Goal: Information Seeking & Learning: Check status

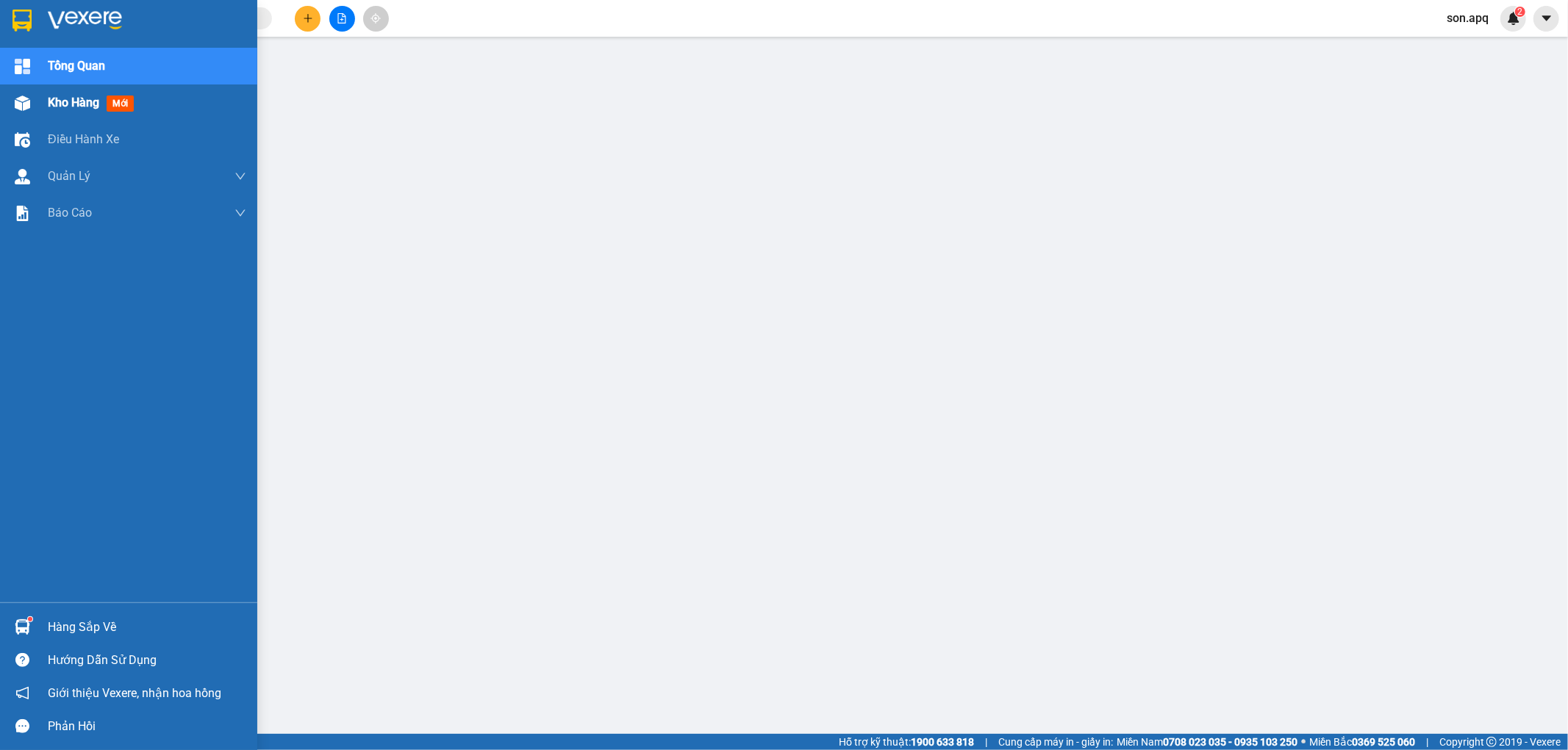
click at [46, 101] on div "Kho hàng mới" at bounding box center [128, 103] width 257 height 37
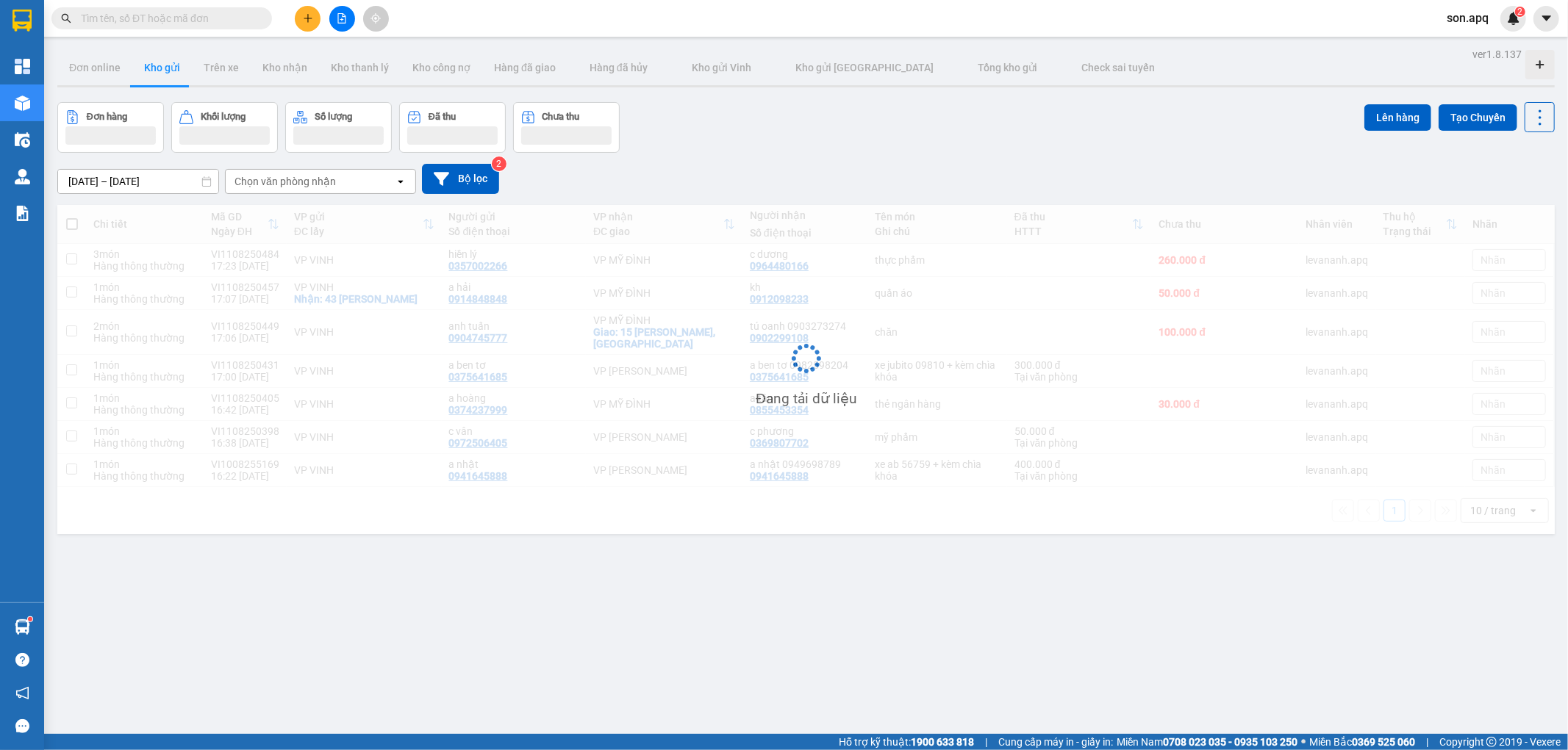
click at [761, 184] on div "09/08/2025 – 11/08/2025 Press the down arrow key to interact with the calendar …" at bounding box center [806, 179] width 1498 height 30
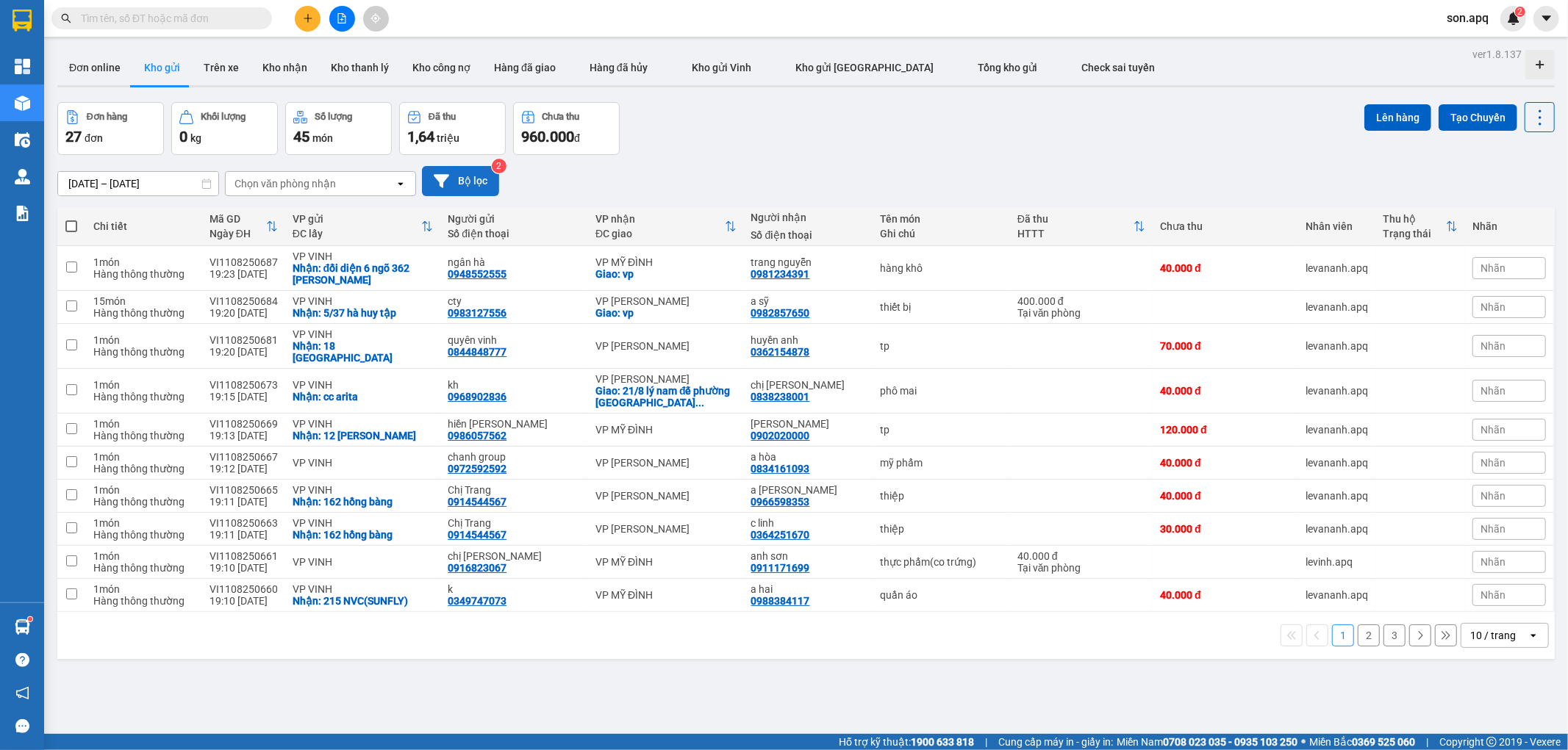
click at [478, 192] on button "Bộ lọc" at bounding box center [460, 180] width 77 height 30
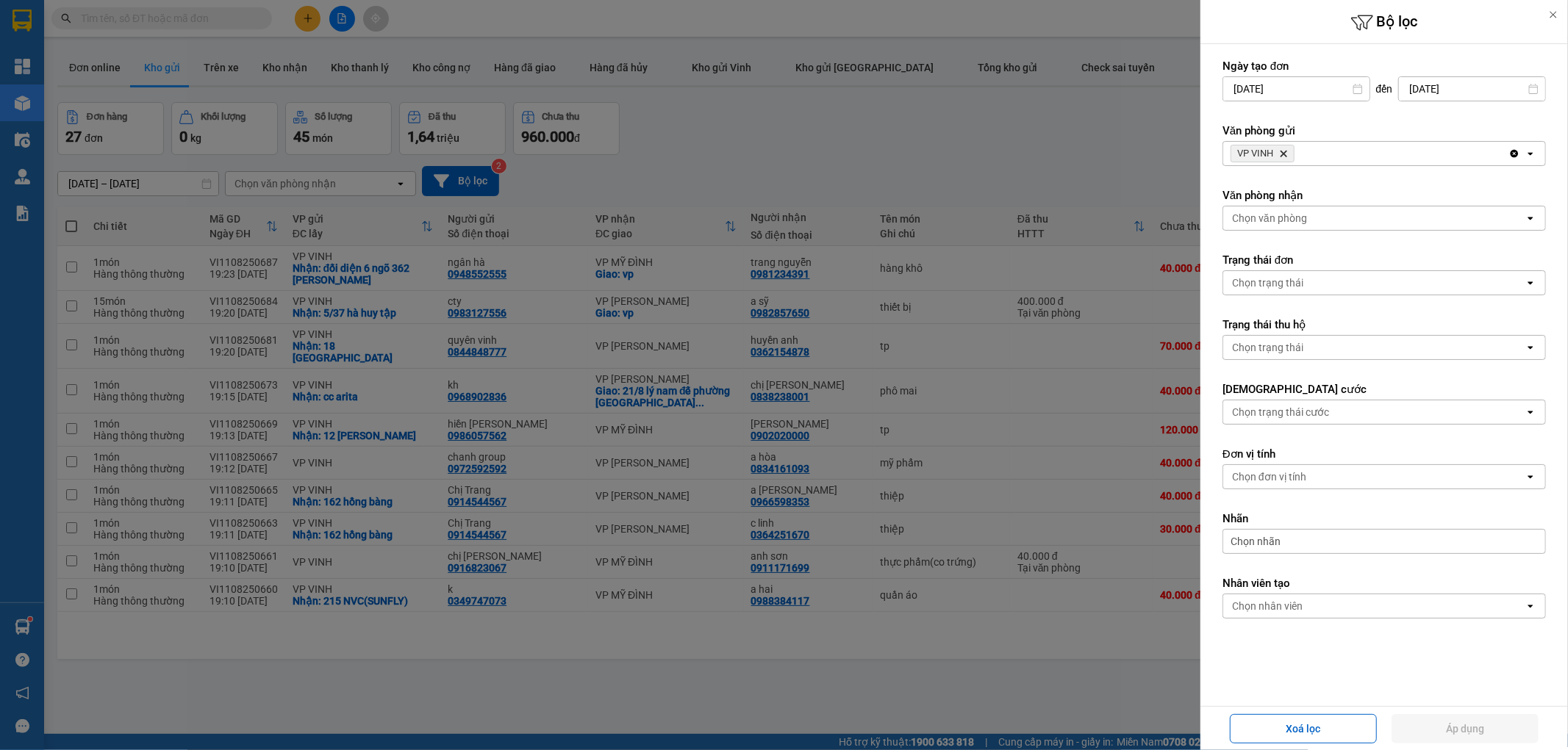
click at [1280, 150] on icon "Delete" at bounding box center [1283, 154] width 9 height 9
click at [1280, 150] on div "Chọn văn phòng" at bounding box center [1269, 154] width 75 height 15
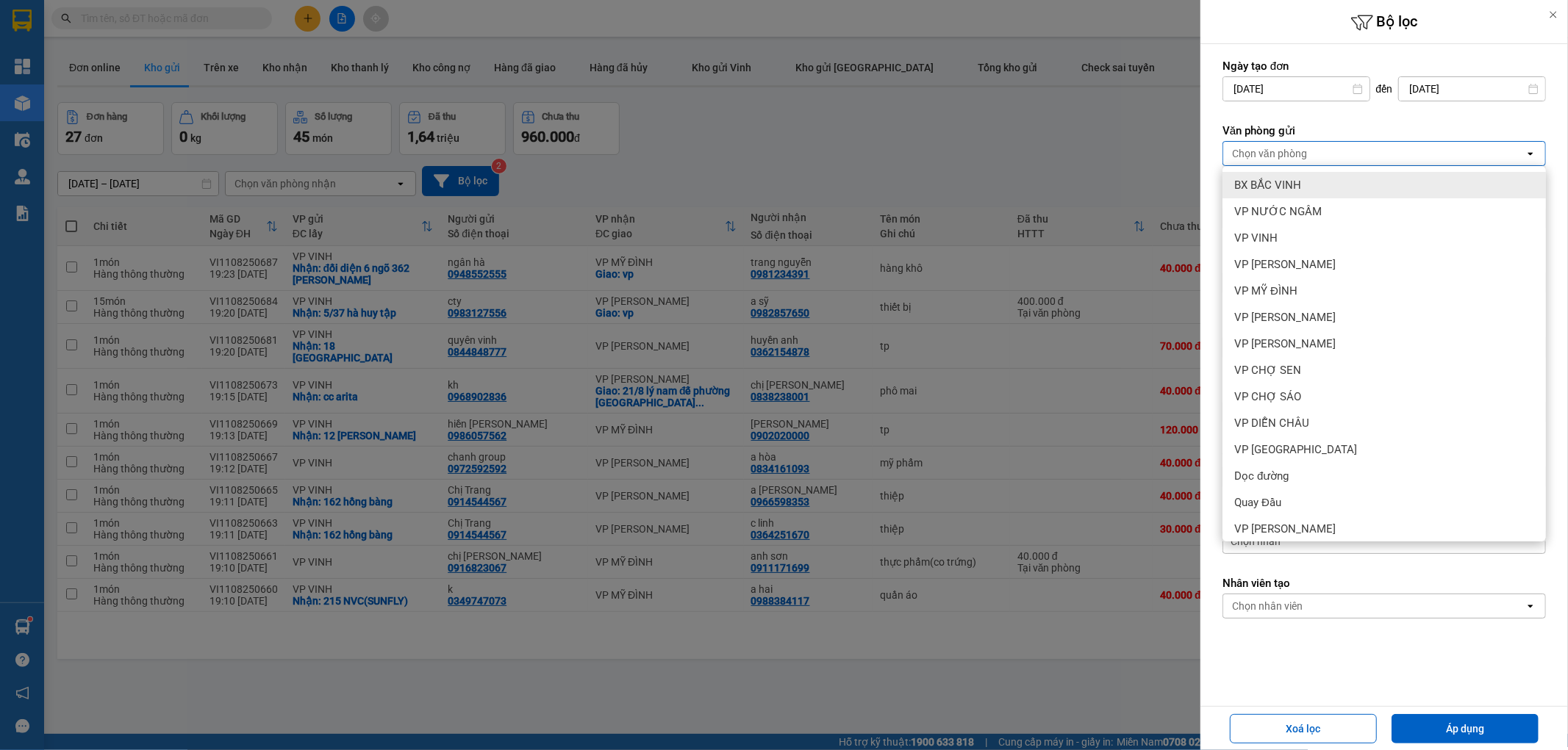
click at [1280, 172] on div "BX BẮC VINH" at bounding box center [1384, 185] width 323 height 27
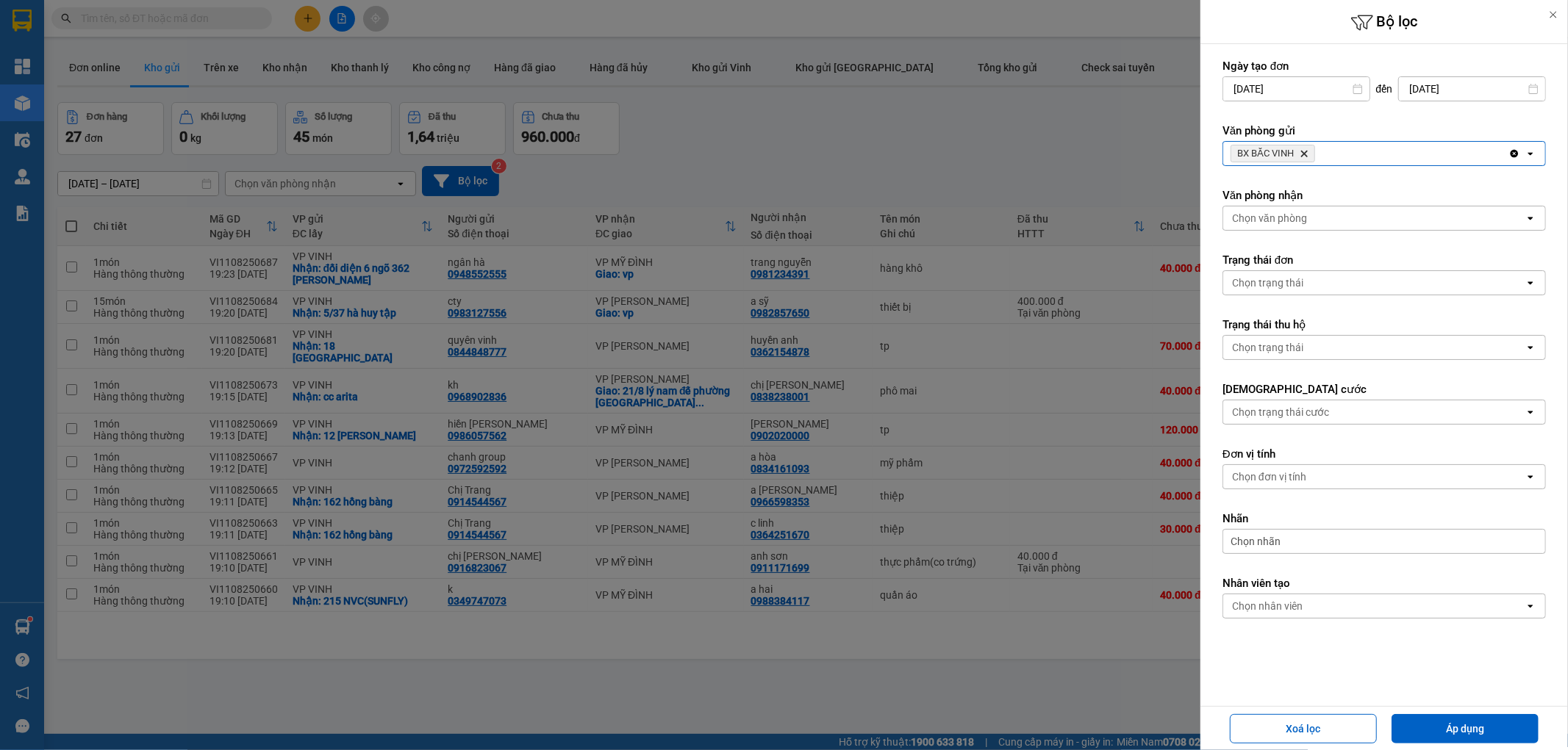
click at [1481, 744] on div "Xoá lọc Áp dụng" at bounding box center [1384, 728] width 360 height 36
click at [1464, 724] on button "Áp dụng" at bounding box center [1466, 729] width 147 height 29
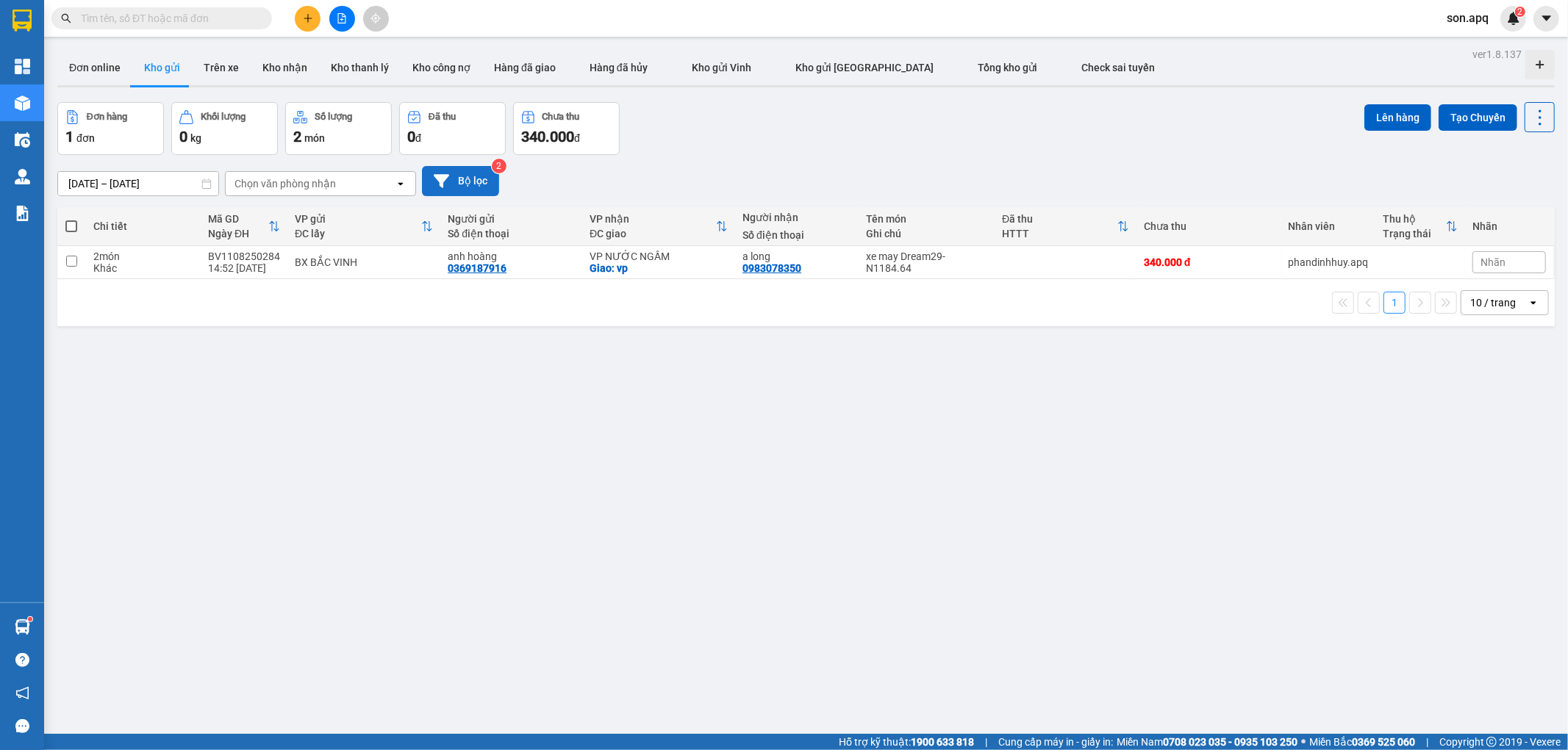
click at [467, 185] on button "Bộ lọc" at bounding box center [460, 180] width 77 height 30
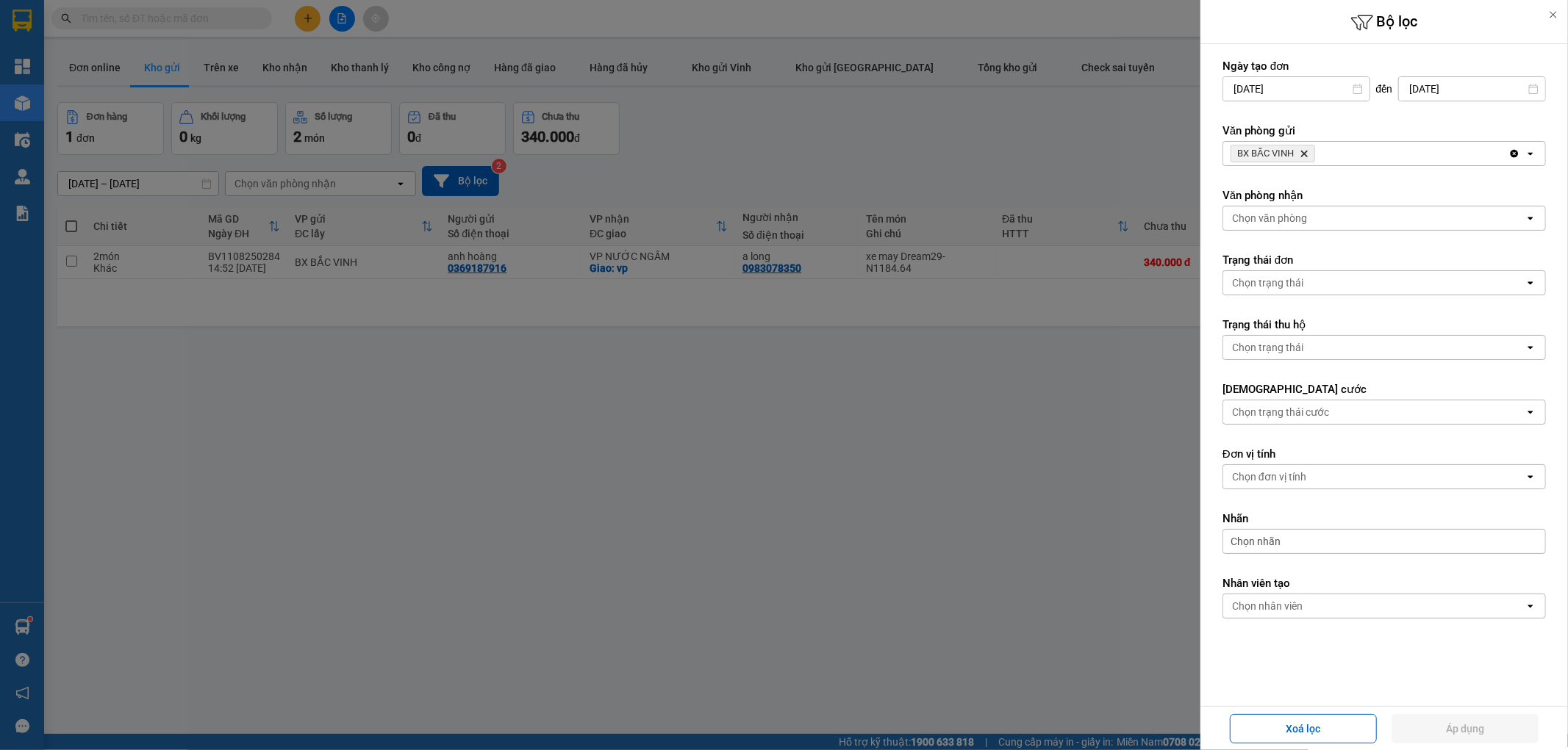
click at [1005, 158] on div at bounding box center [784, 375] width 1568 height 750
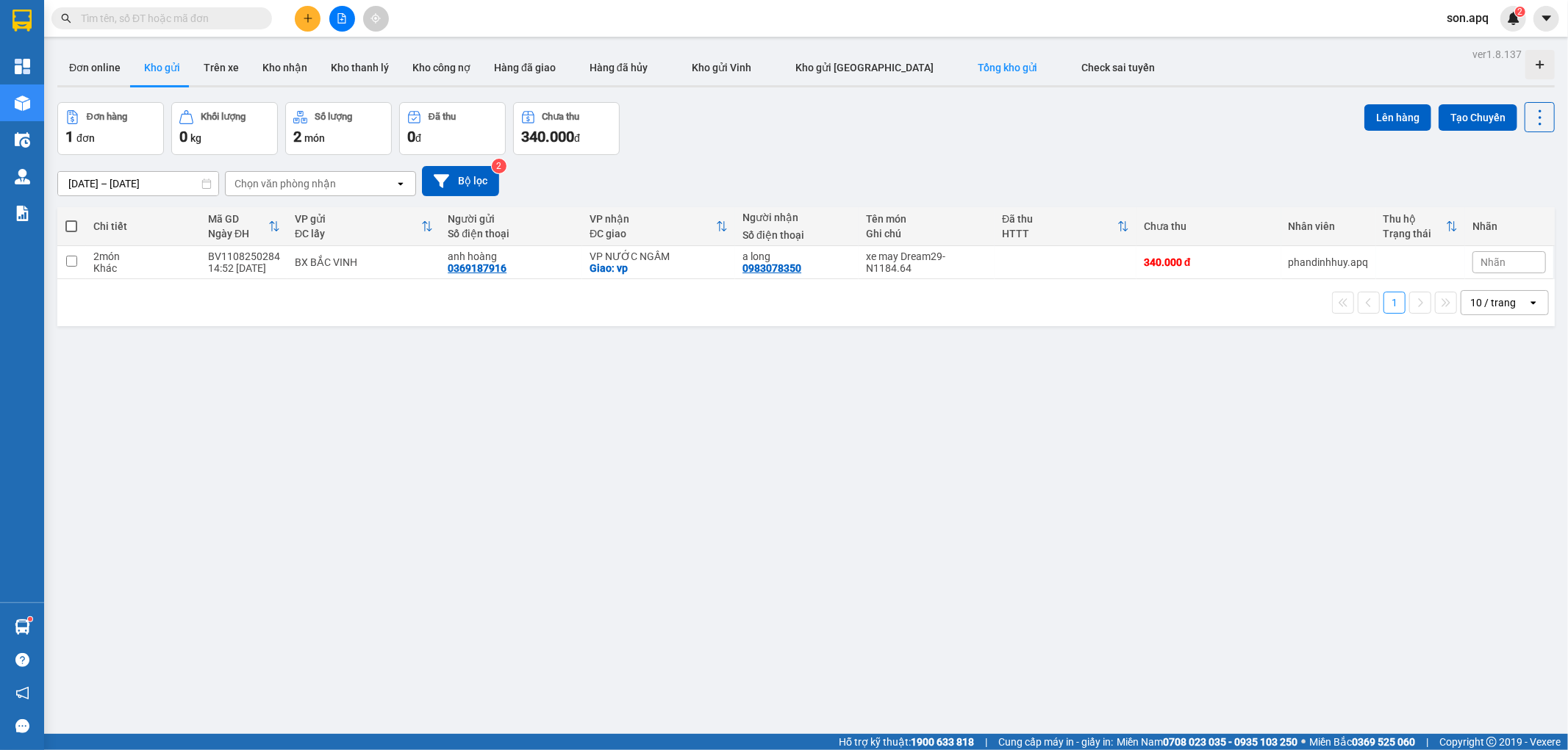
click at [978, 66] on span "Tổng kho gửi" at bounding box center [1007, 67] width 60 height 12
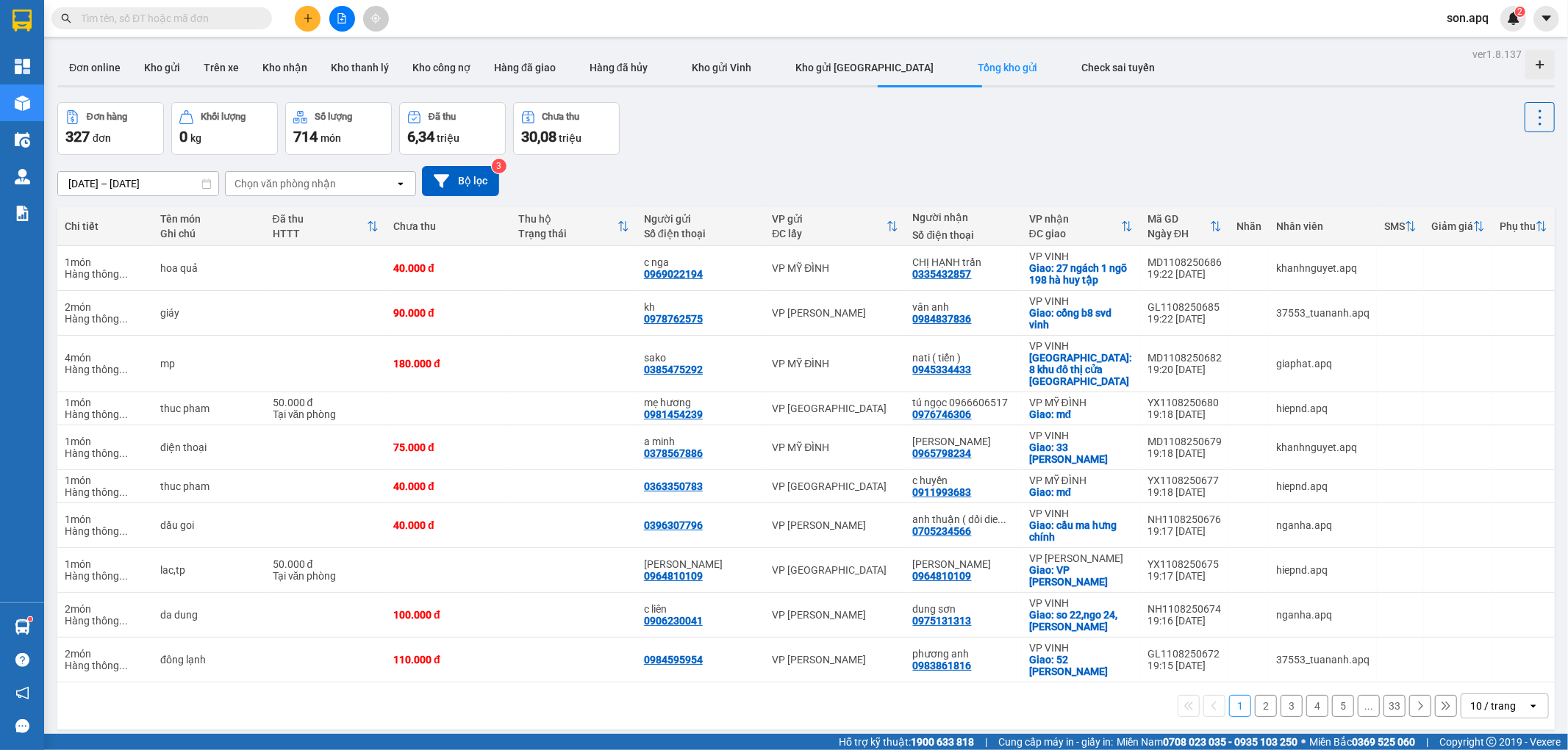
click at [840, 149] on div "Đơn hàng 327 đơn Khối lượng 0 kg Số lượng 714 món Đã thu 6,34 triệu Chưa thu 30…" at bounding box center [806, 128] width 1498 height 52
click at [1494, 698] on div "10 / trang" at bounding box center [1493, 706] width 46 height 15
click at [1498, 659] on div "100 / trang" at bounding box center [1493, 652] width 88 height 27
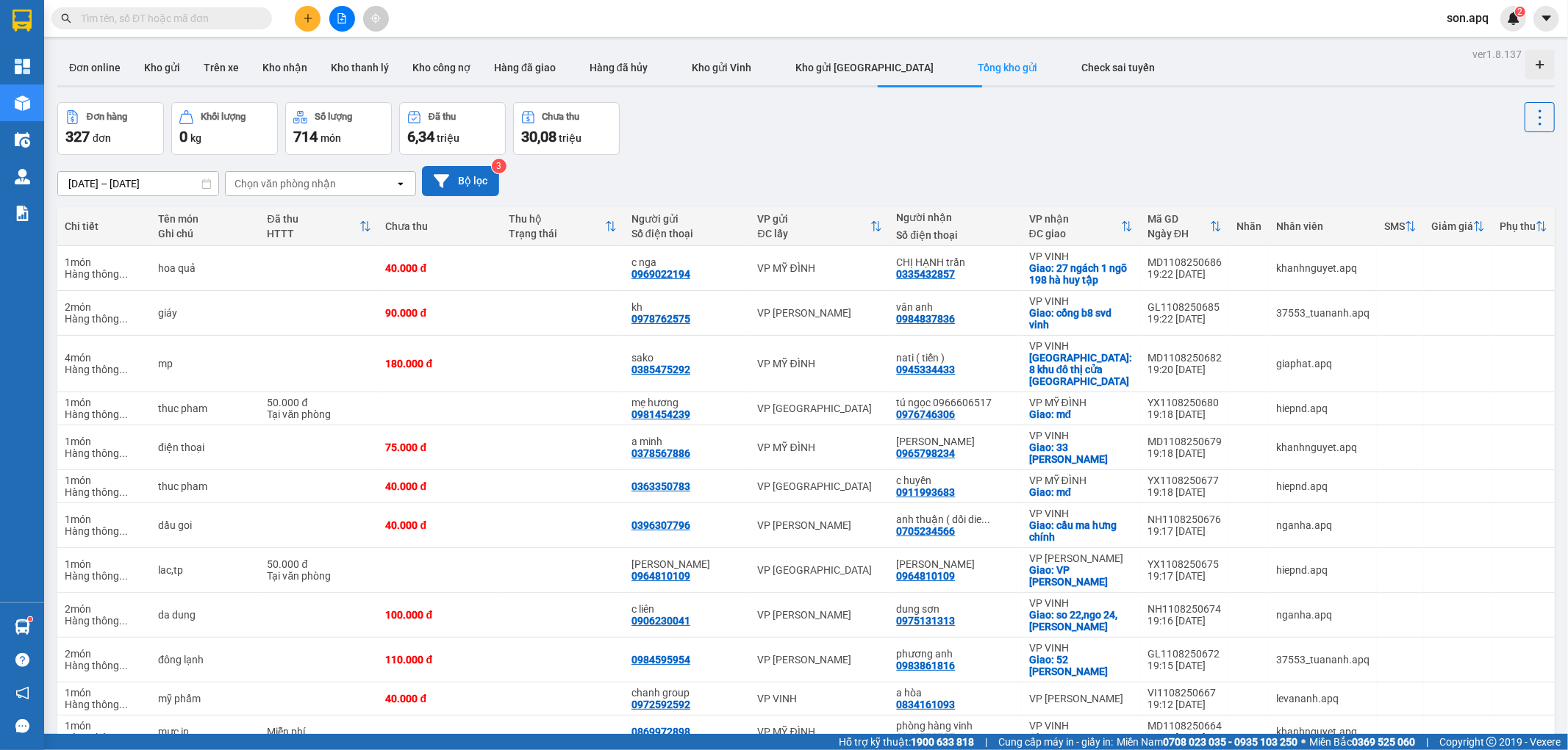
click at [463, 185] on button "Bộ lọc" at bounding box center [460, 180] width 77 height 30
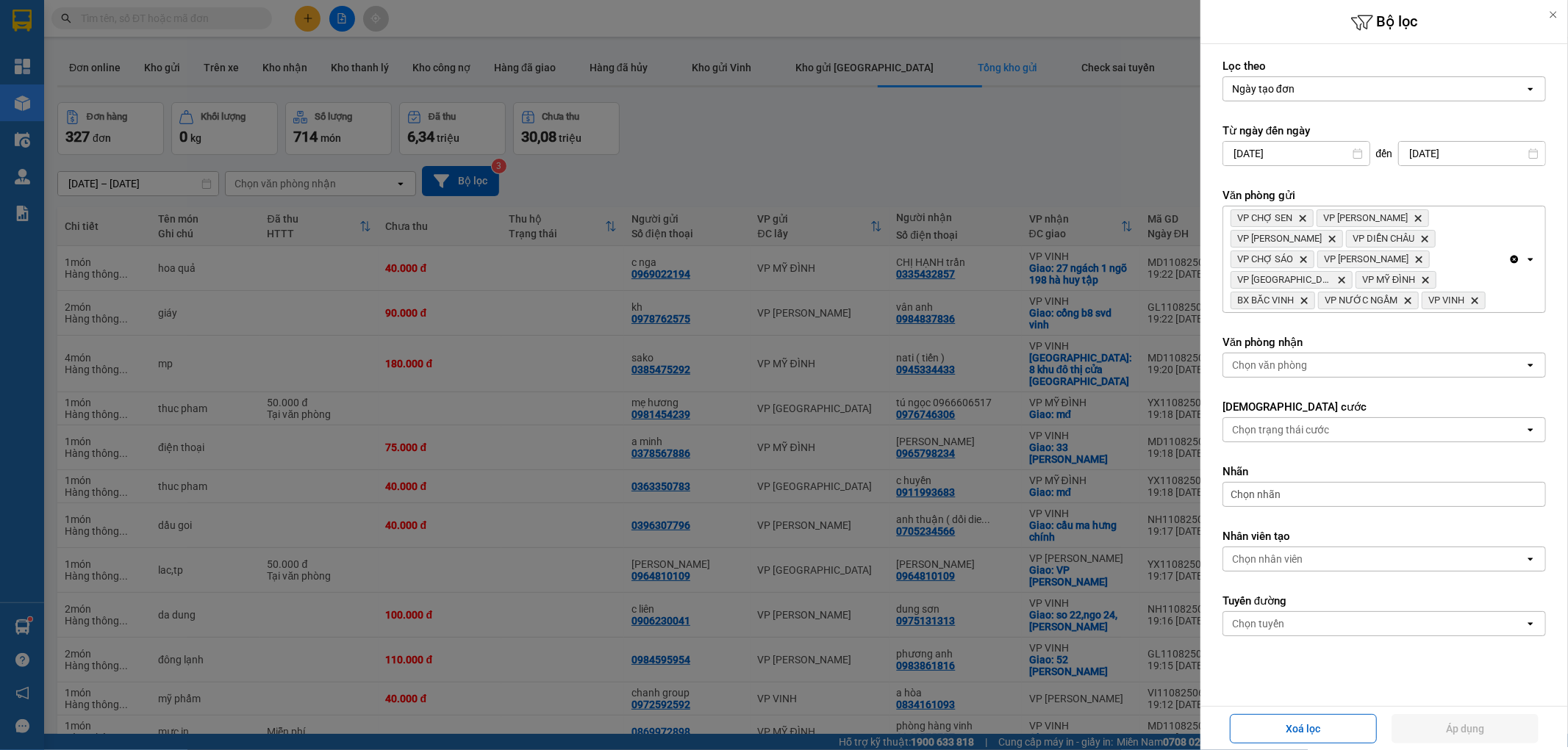
scroll to position [34, 0]
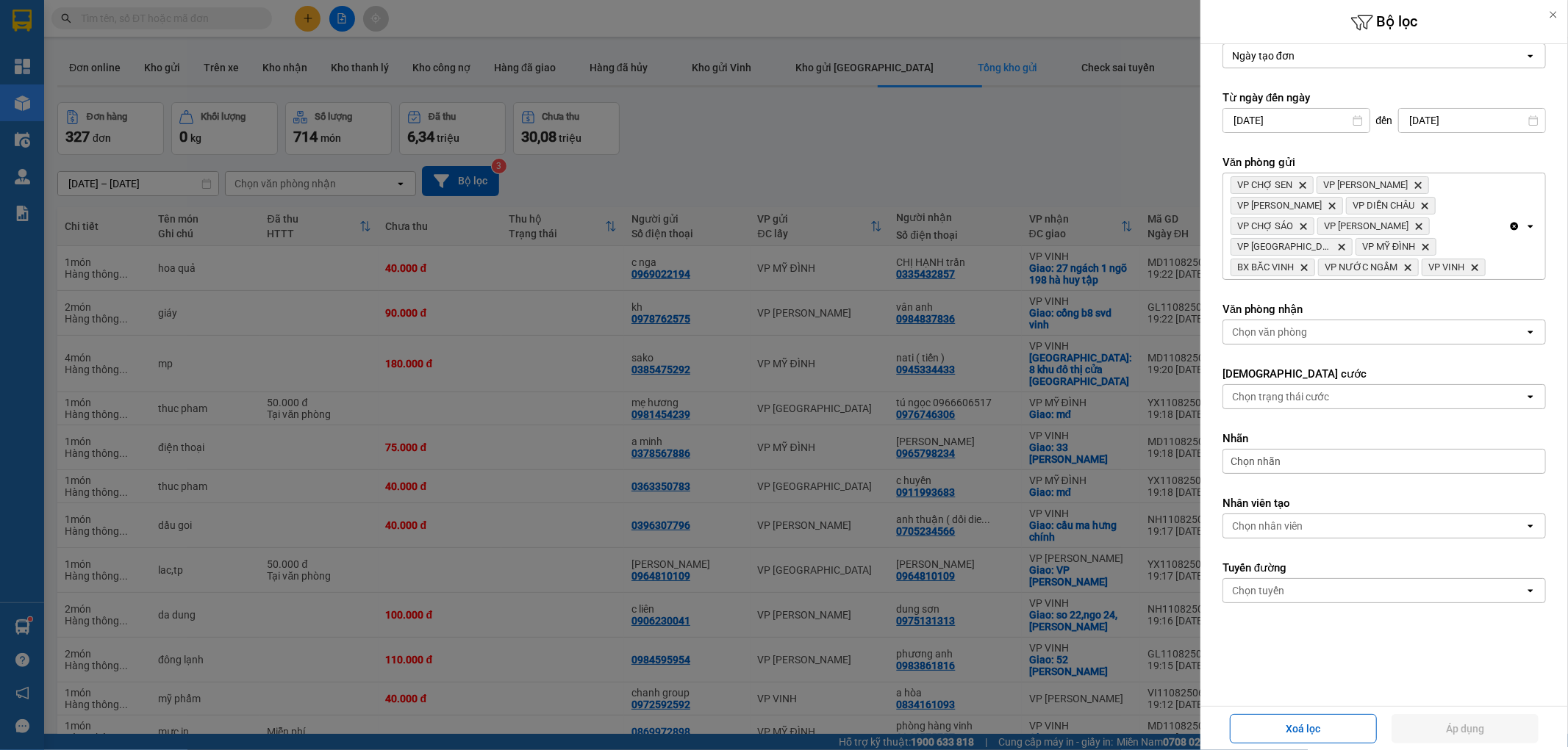
click at [1308, 327] on div "Chọn văn phòng" at bounding box center [1374, 332] width 301 height 24
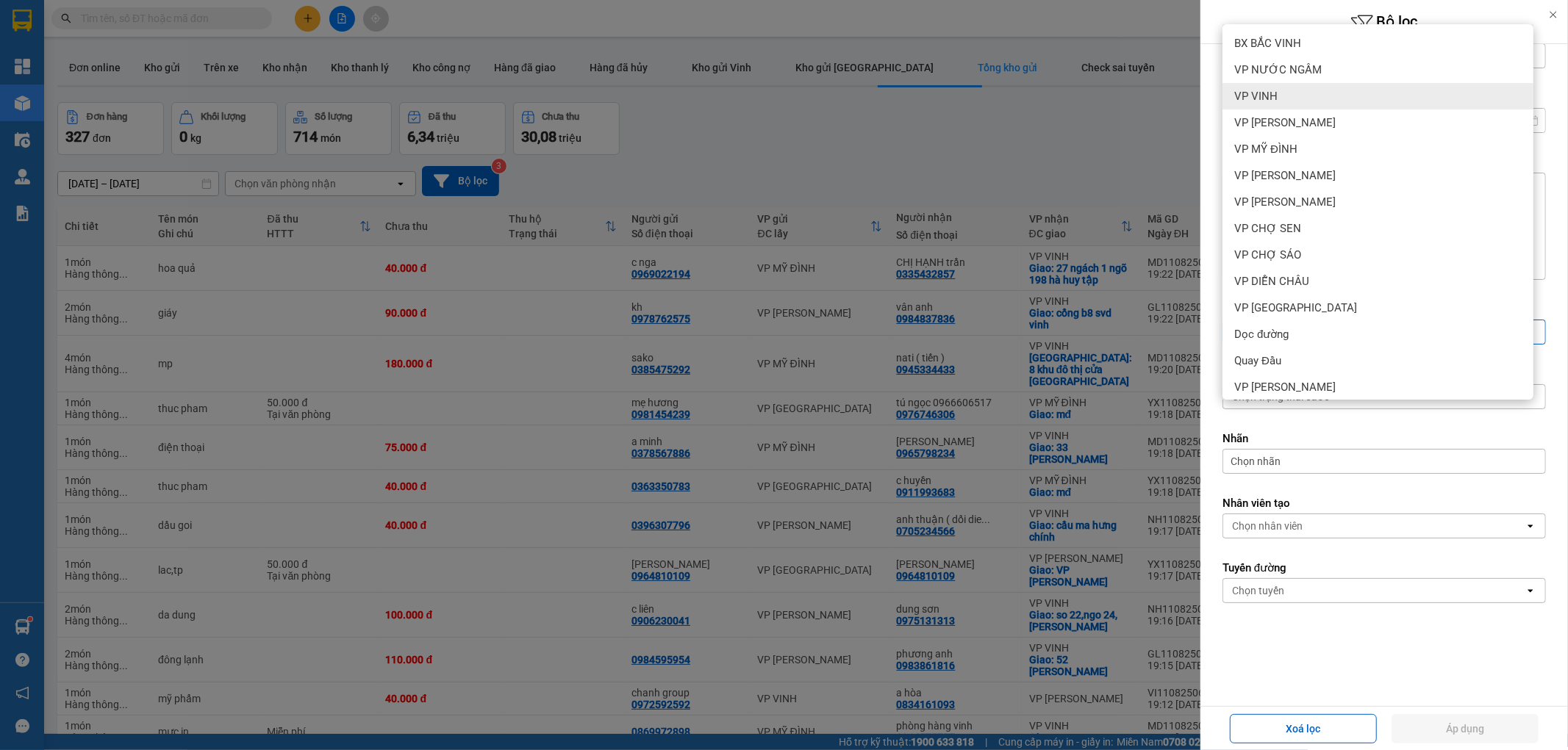
click at [1312, 107] on div "VP VINH" at bounding box center [1378, 96] width 311 height 27
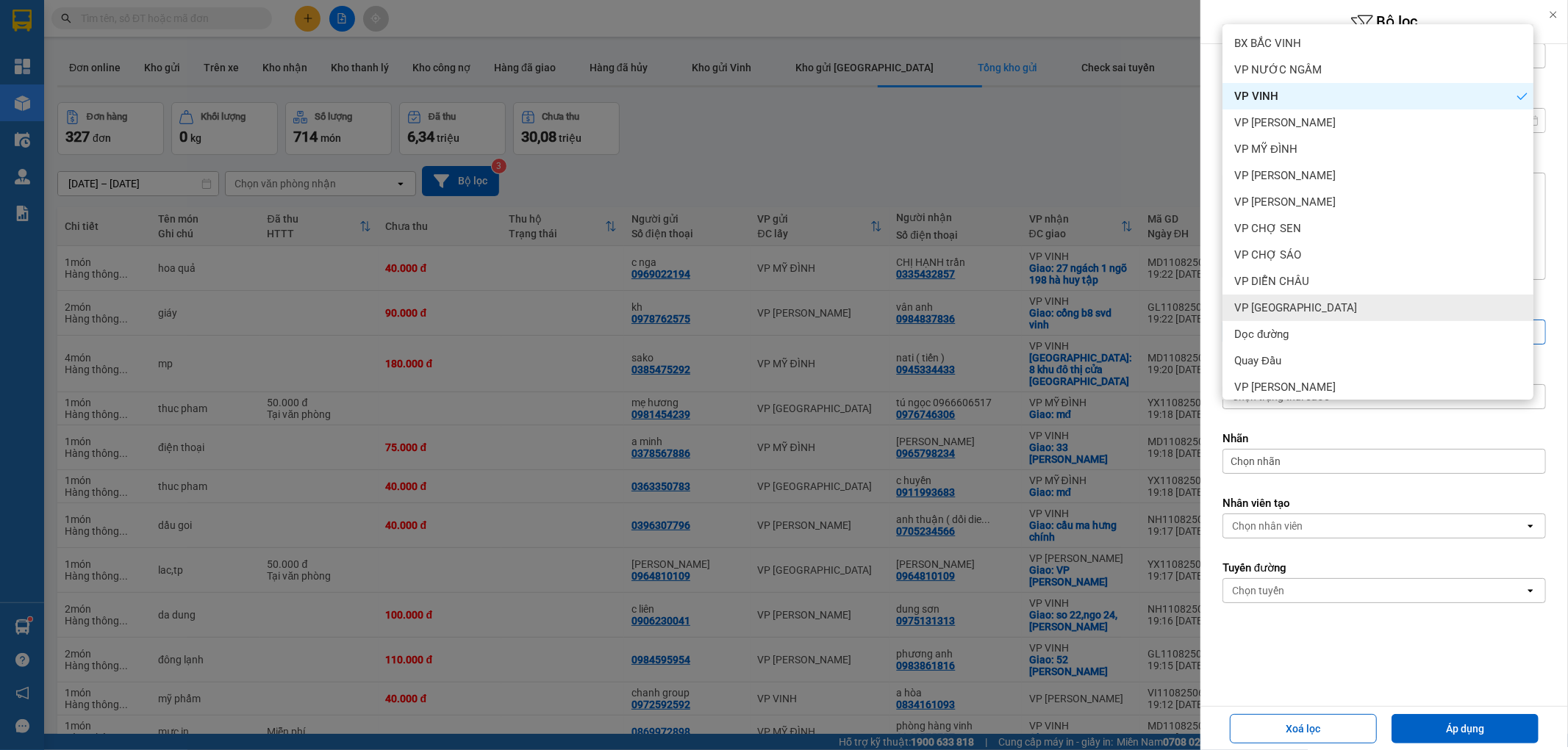
click at [1542, 735] on div "Xoá lọc Áp dụng" at bounding box center [1384, 728] width 360 height 36
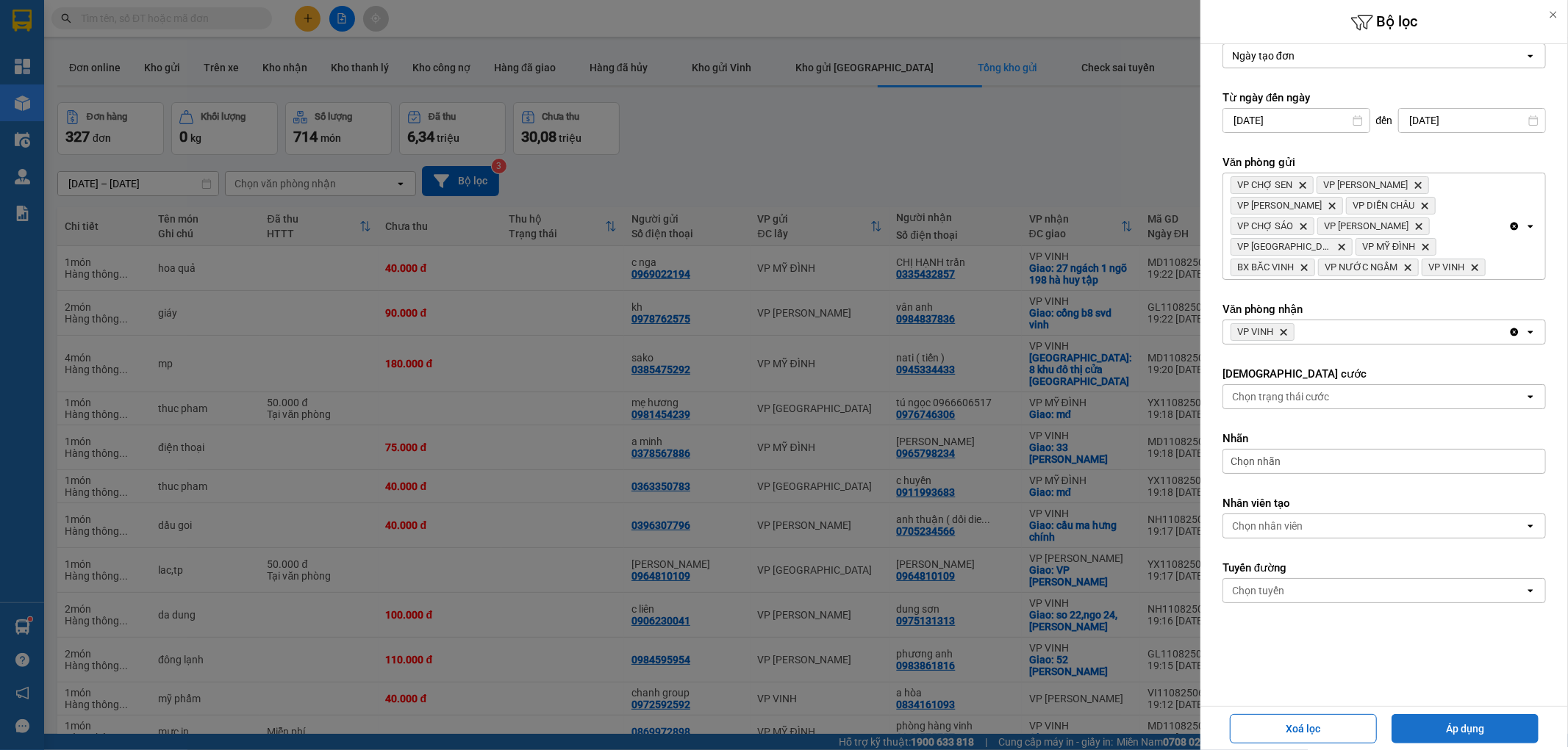
click at [1525, 728] on button "Áp dụng" at bounding box center [1466, 729] width 147 height 29
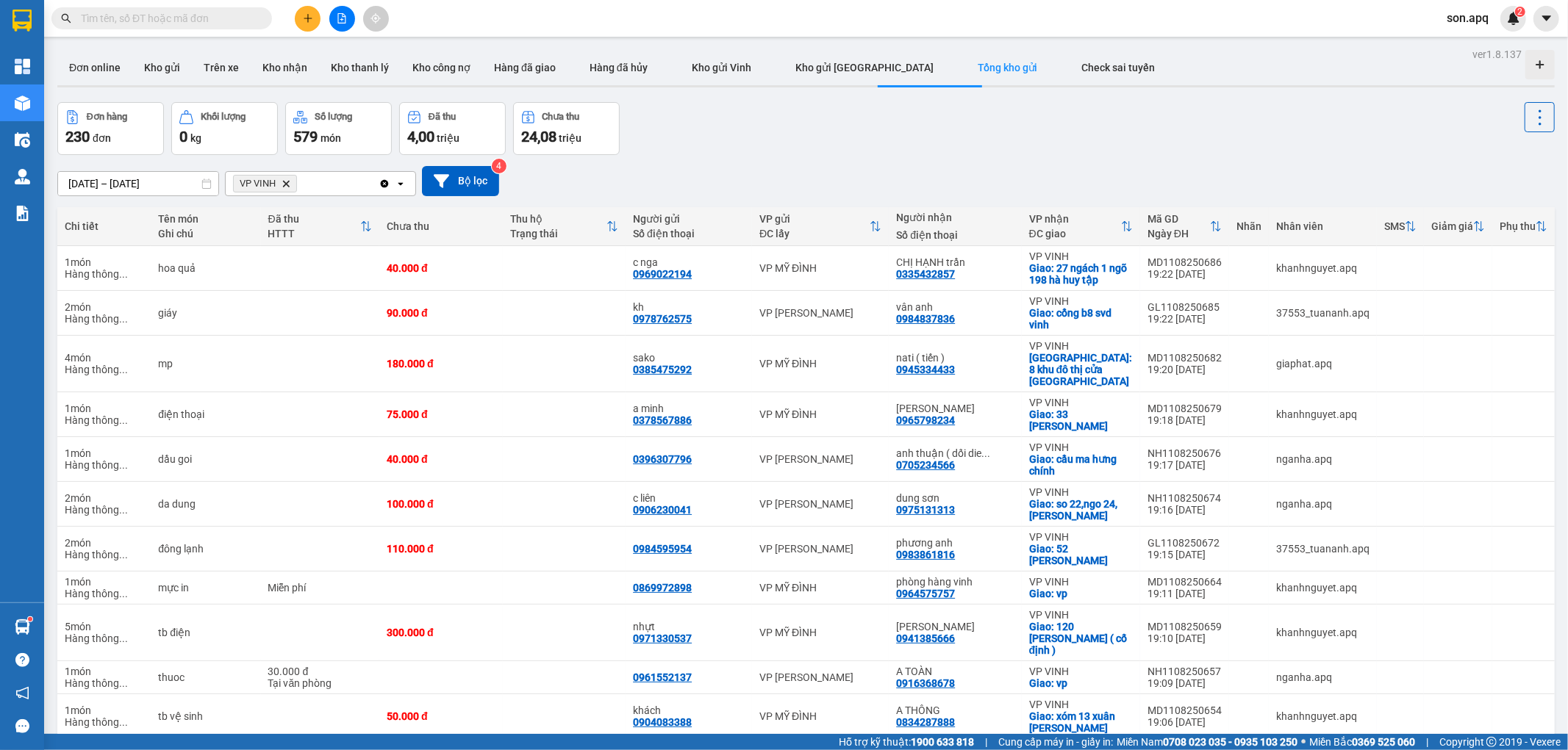
click at [794, 121] on div "Đơn hàng 230 đơn Khối lượng 0 kg Số lượng 579 món Đã thu 4,00 triệu Chưa thu 24…" at bounding box center [806, 128] width 1498 height 52
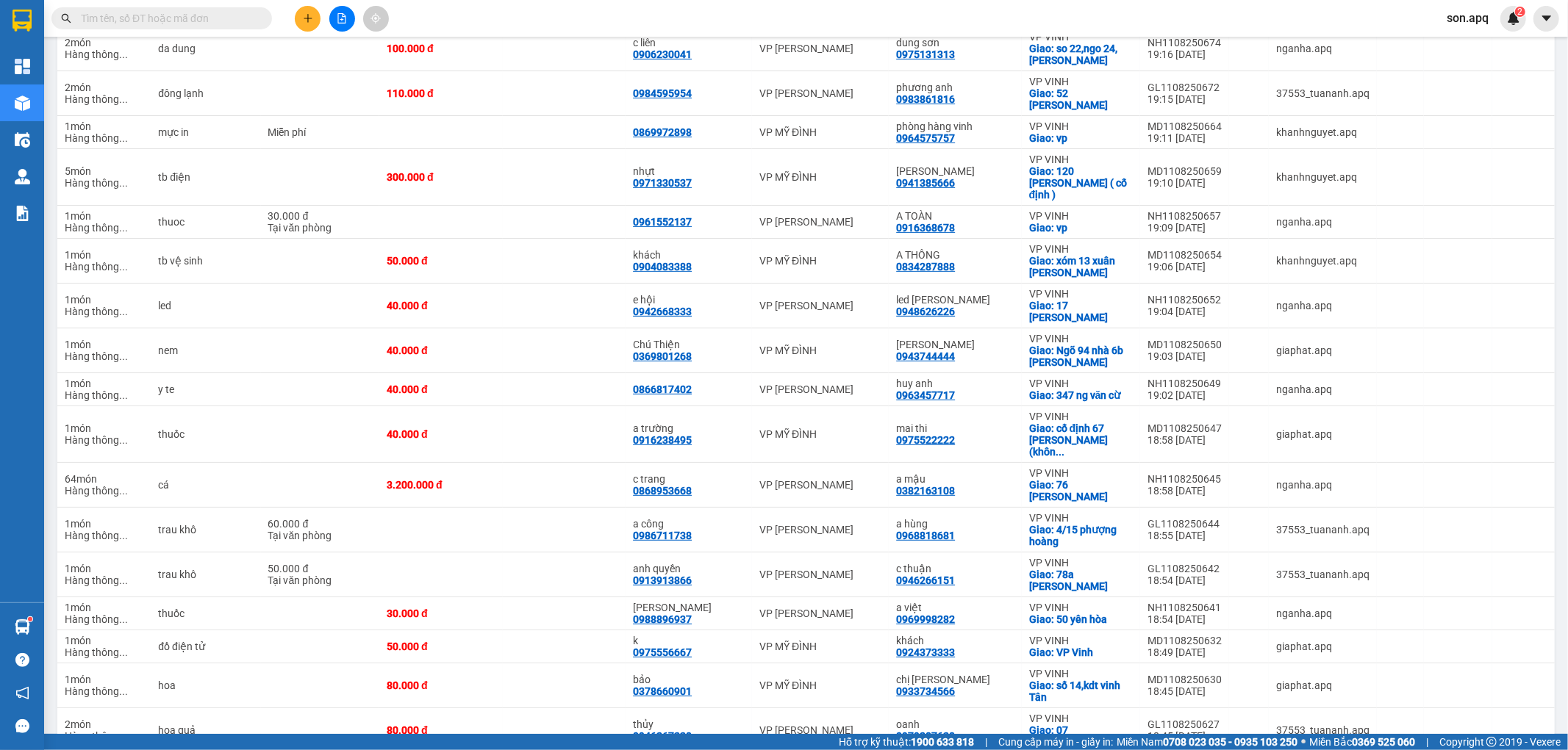
scroll to position [0, 0]
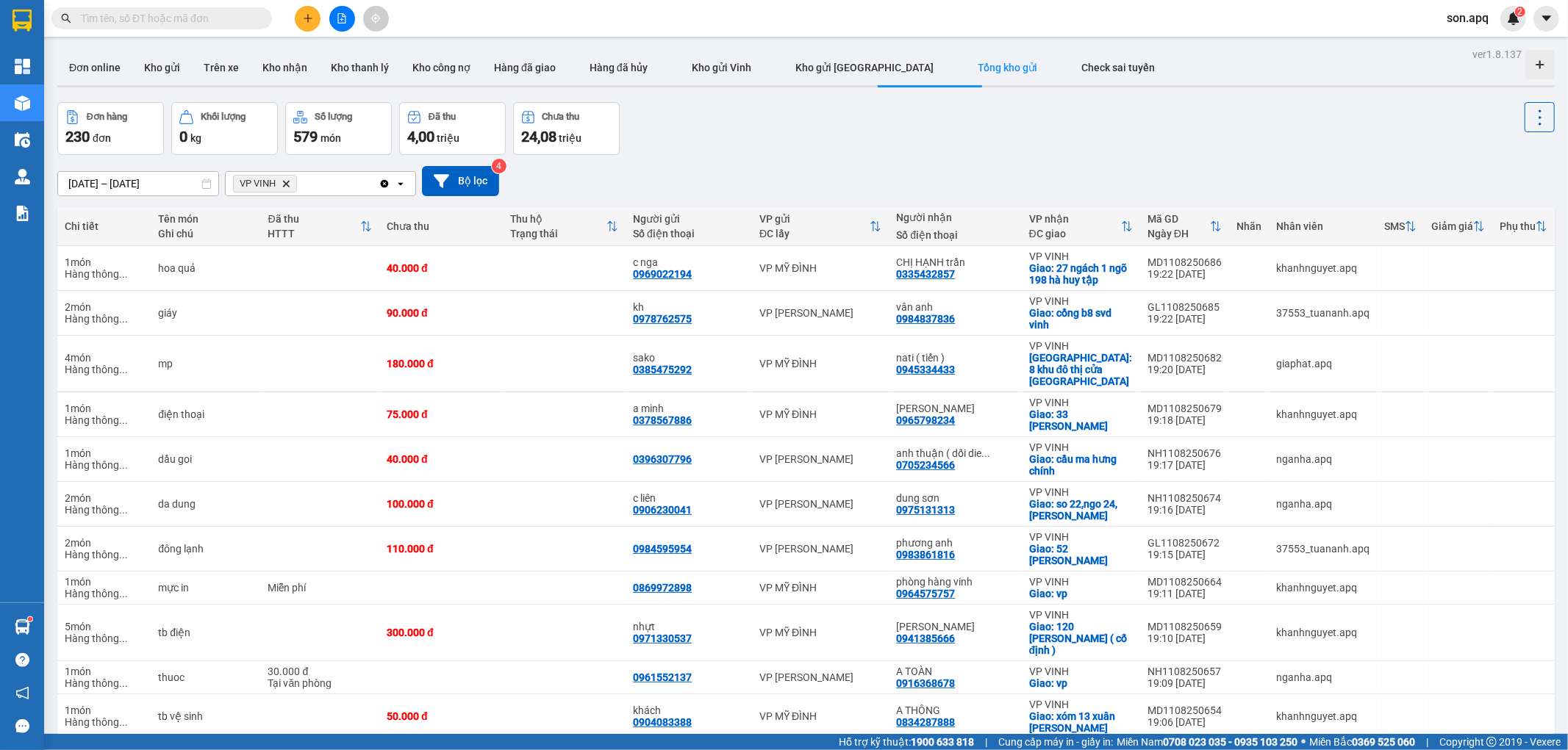
click at [903, 143] on div "Đơn hàng 230 đơn Khối lượng 0 kg Số lượng 579 món Đã thu 4,00 triệu Chưa thu 24…" at bounding box center [806, 128] width 1498 height 52
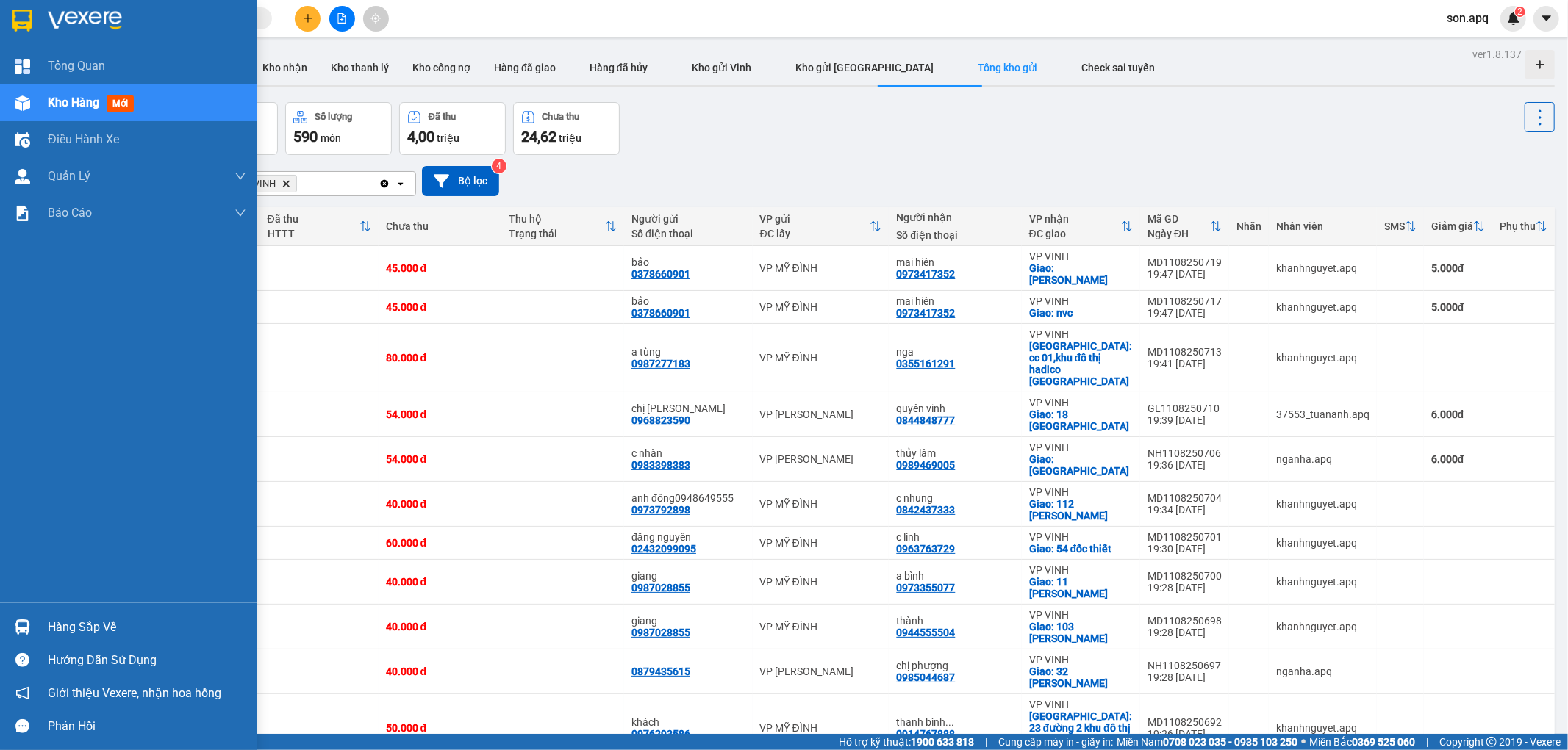
click at [32, 640] on div "Hàng sắp về" at bounding box center [128, 628] width 257 height 33
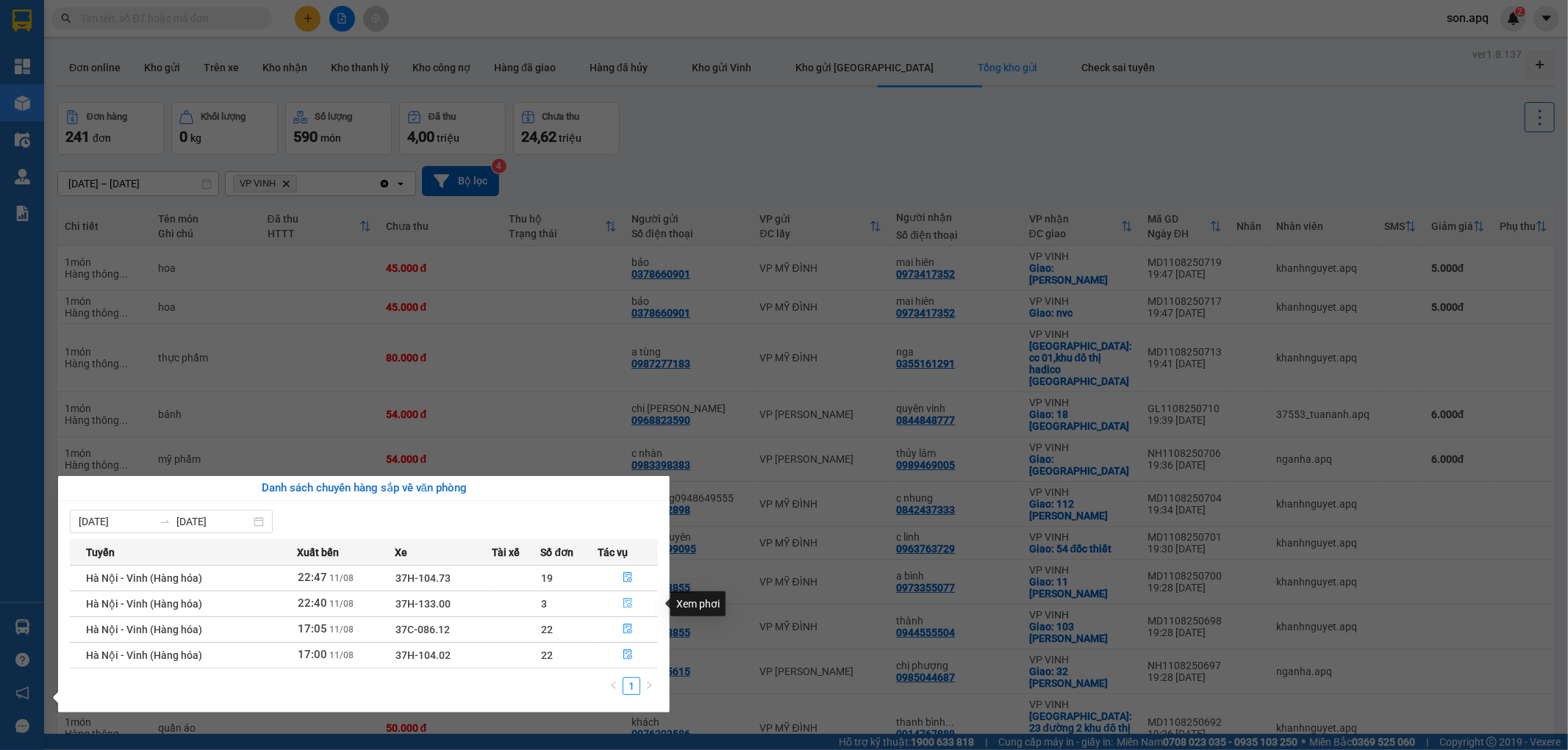
click at [626, 606] on icon "file-done" at bounding box center [627, 603] width 10 height 10
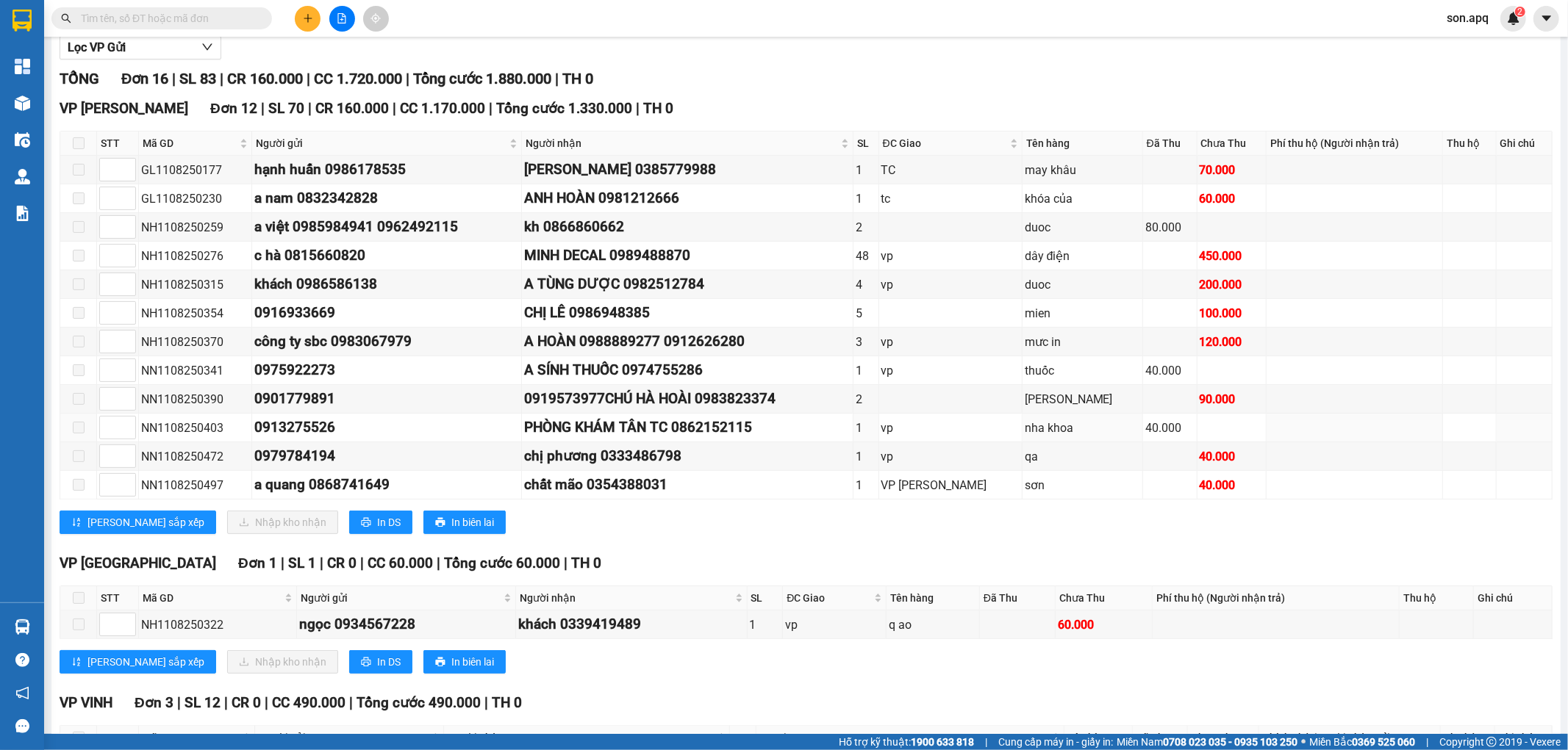
scroll to position [345, 0]
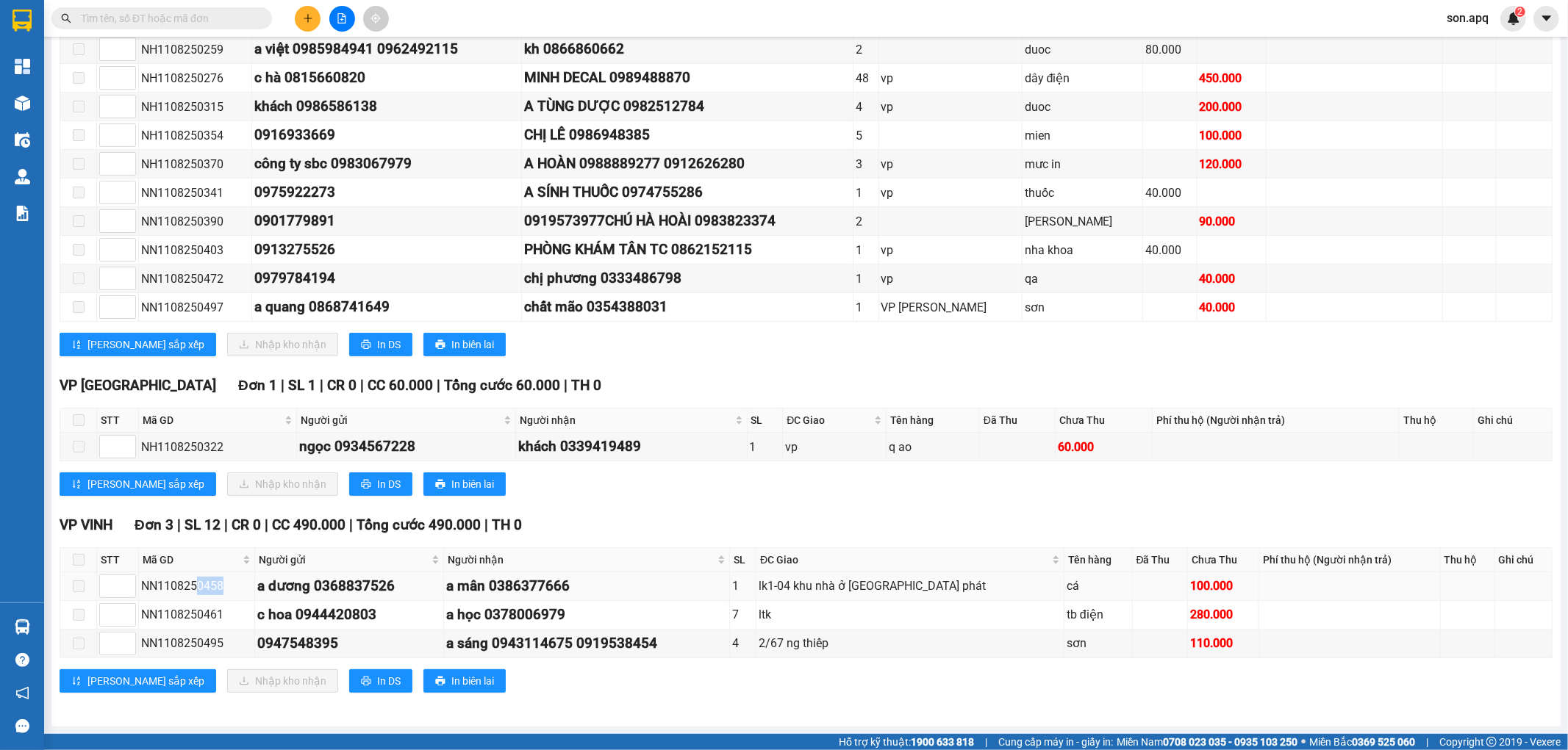
drag, startPoint x: 195, startPoint y: 585, endPoint x: 228, endPoint y: 586, distance: 33.0
click at [228, 586] on div "NN1108250458" at bounding box center [196, 586] width 111 height 18
drag, startPoint x: 196, startPoint y: 612, endPoint x: 232, endPoint y: 618, distance: 36.5
click at [232, 618] on div "NN1108250461" at bounding box center [196, 615] width 111 height 18
click at [204, 615] on div "NN1108250461" at bounding box center [196, 615] width 111 height 18
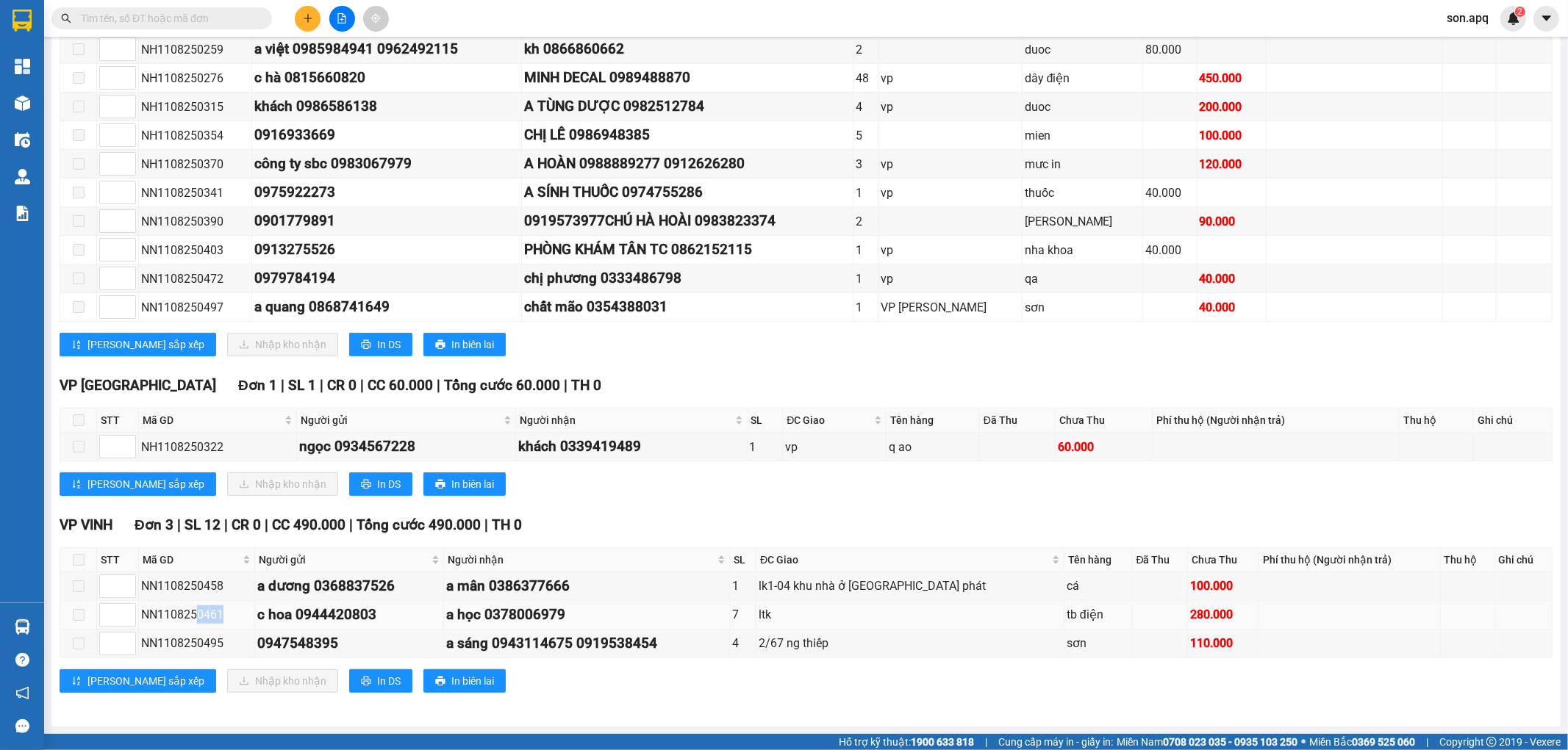
drag, startPoint x: 194, startPoint y: 613, endPoint x: 238, endPoint y: 616, distance: 44.1
click at [238, 616] on div "NN1108250461" at bounding box center [196, 615] width 111 height 18
click at [215, 616] on div "NN1108250461" at bounding box center [196, 615] width 111 height 18
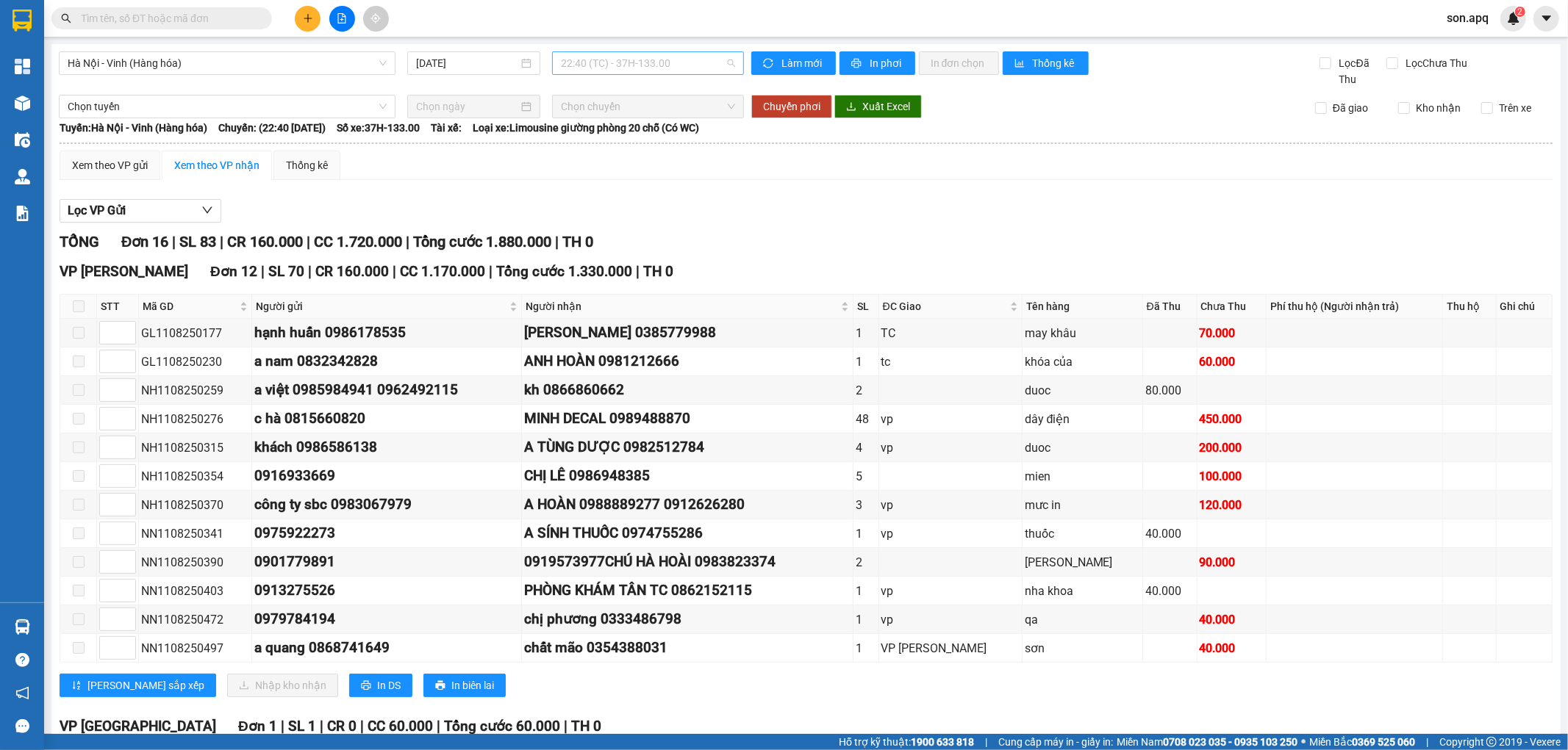
click at [598, 64] on span "22:40 (TC) - 37H-133.00" at bounding box center [647, 63] width 173 height 22
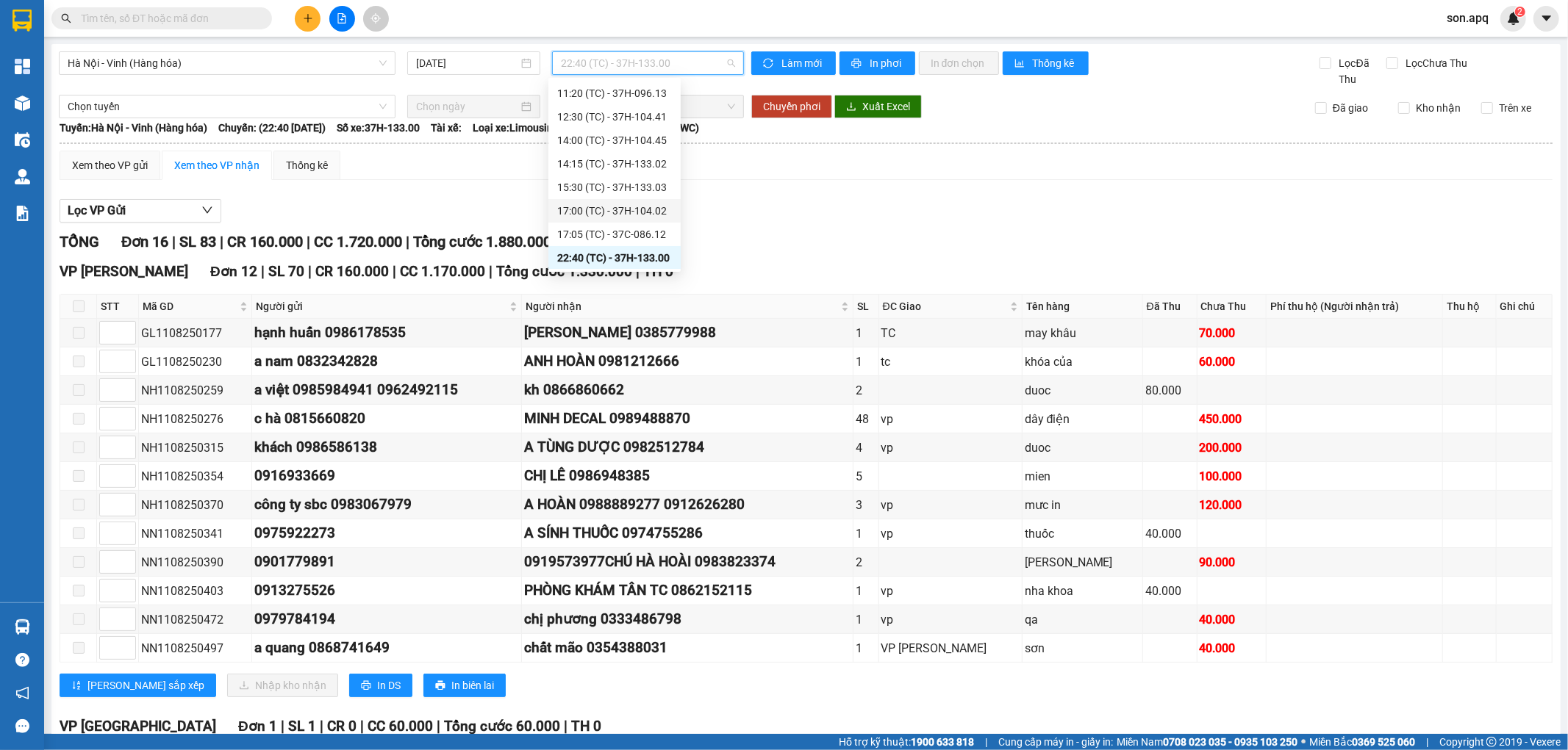
scroll to position [118, 0]
click at [806, 210] on div "Lọc VP Gửi" at bounding box center [807, 211] width 1493 height 24
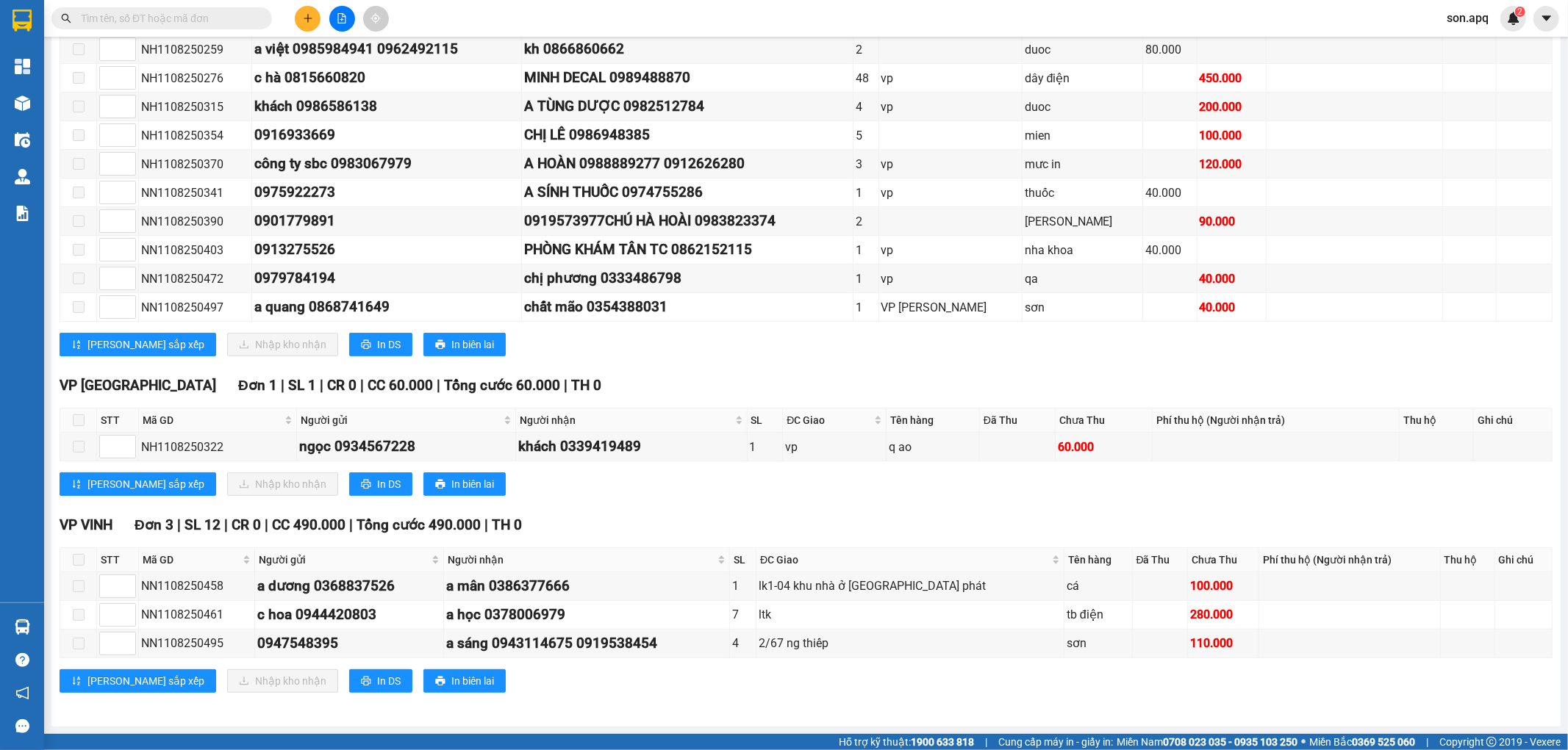
scroll to position [0, 0]
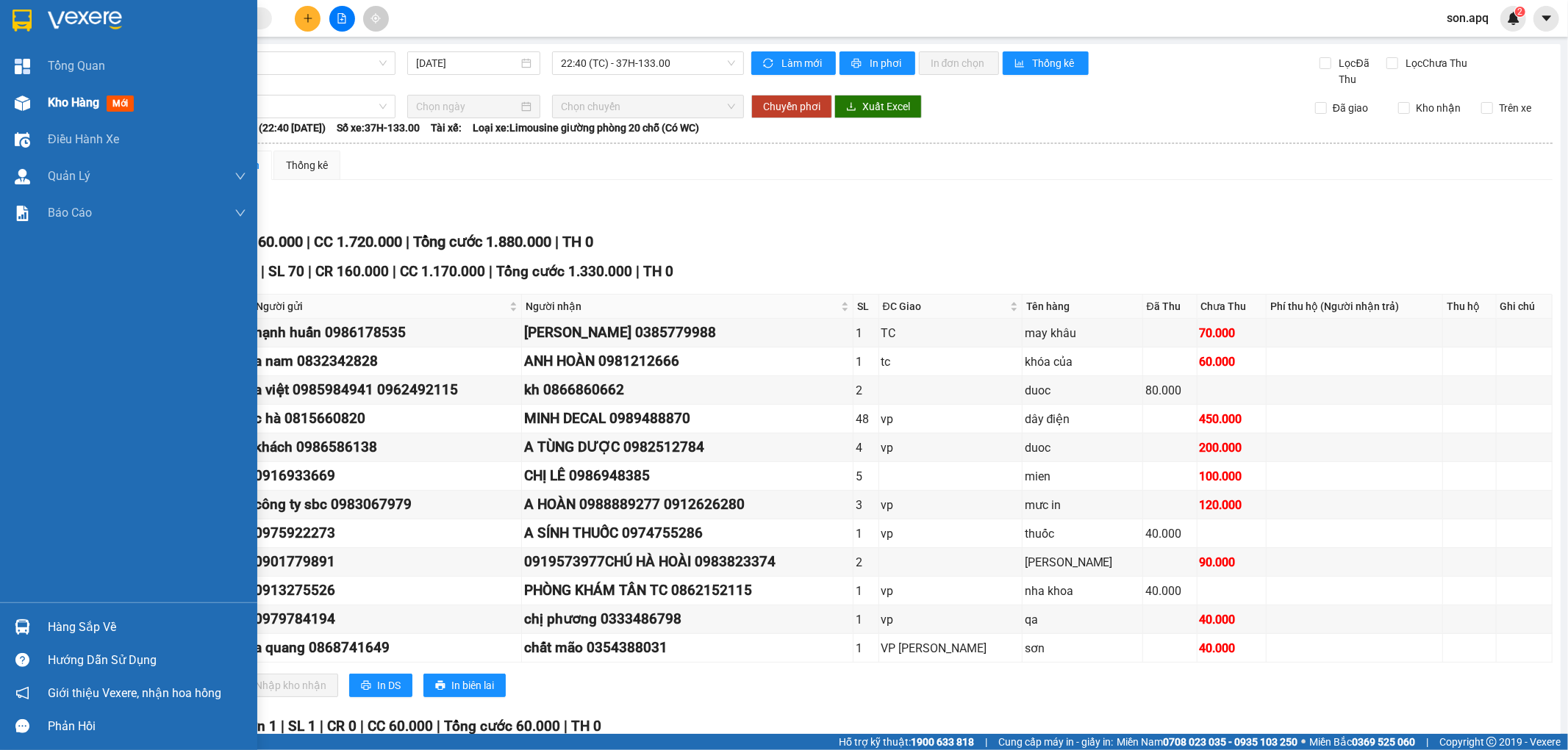
click at [35, 98] on div "Kho hàng mới" at bounding box center [128, 103] width 257 height 37
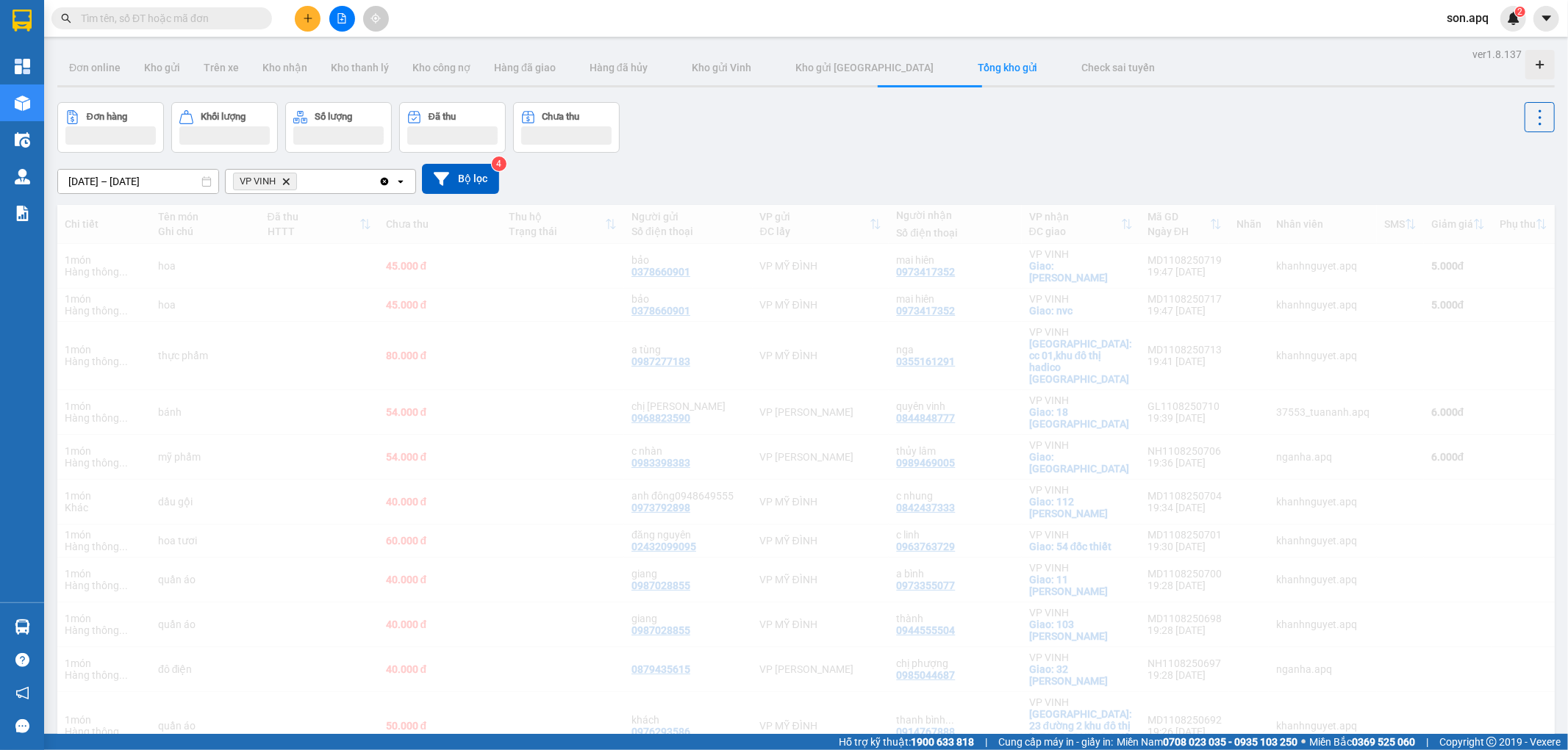
click at [751, 140] on div "Đơn hàng Khối lượng Số lượng Đã thu Chưa thu" at bounding box center [806, 127] width 1498 height 51
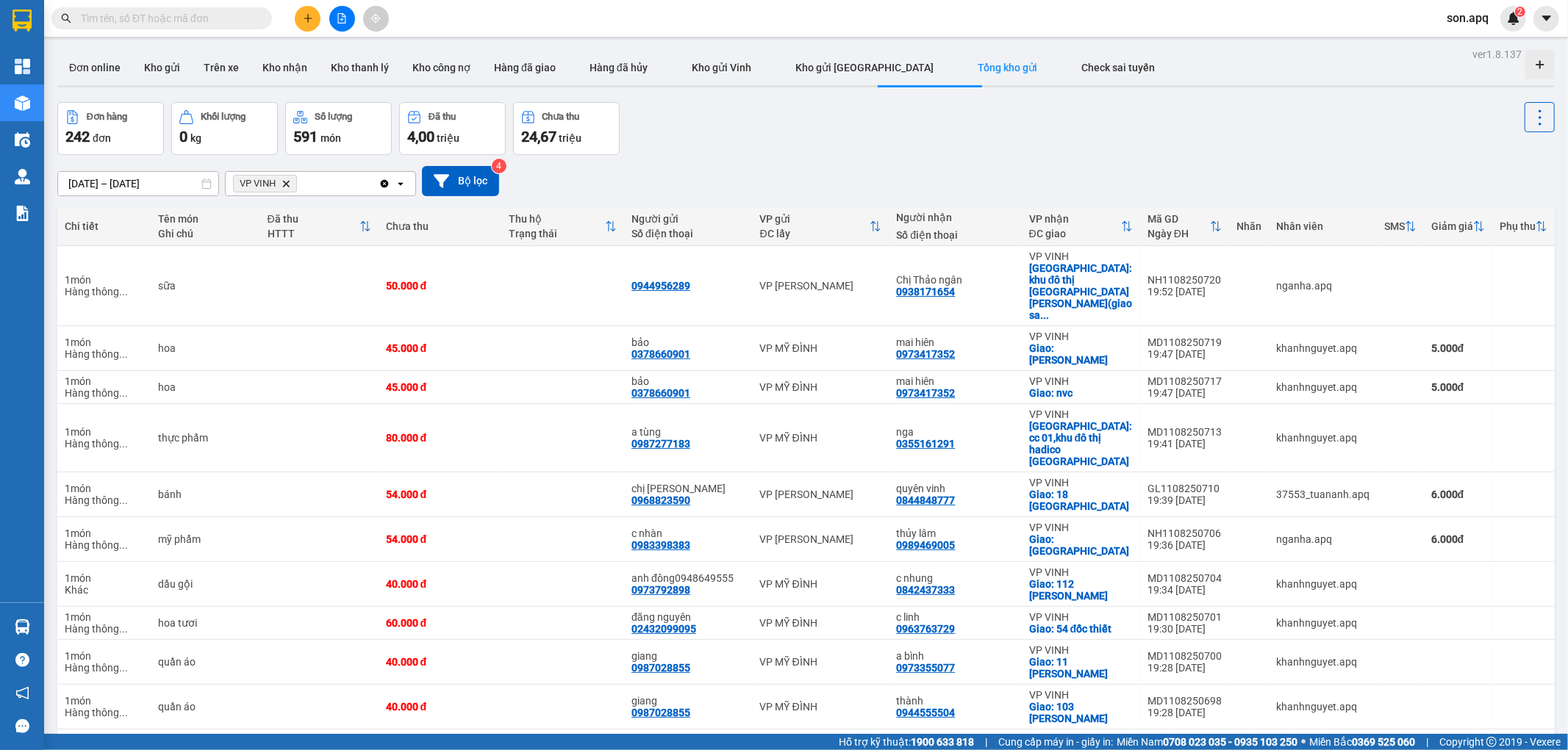
click at [285, 180] on icon "VP VINH, close by backspace" at bounding box center [285, 183] width 6 height 6
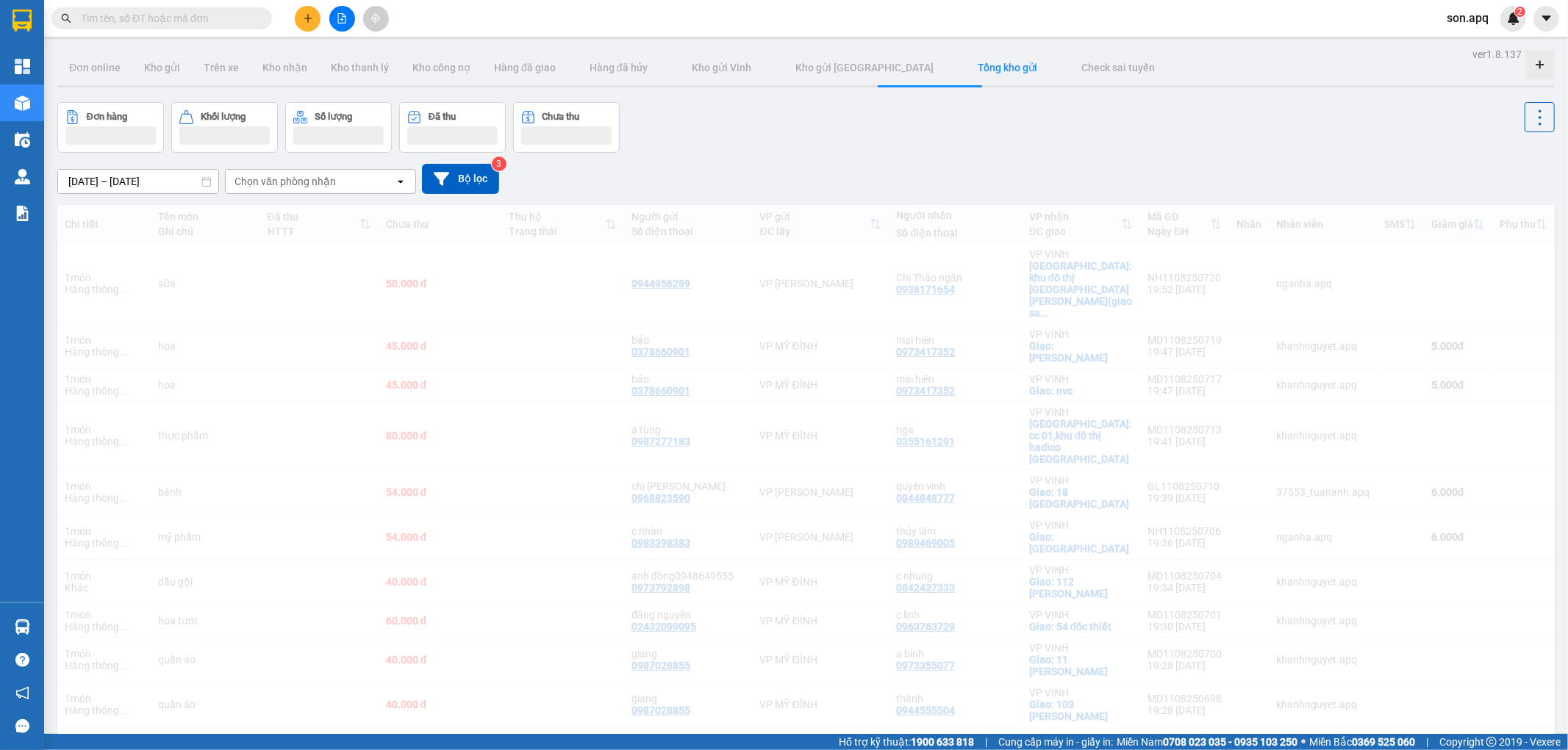
click at [811, 159] on div "[DATE] – [DATE] Press the down arrow key to interact with the calendar and sele…" at bounding box center [806, 179] width 1498 height 52
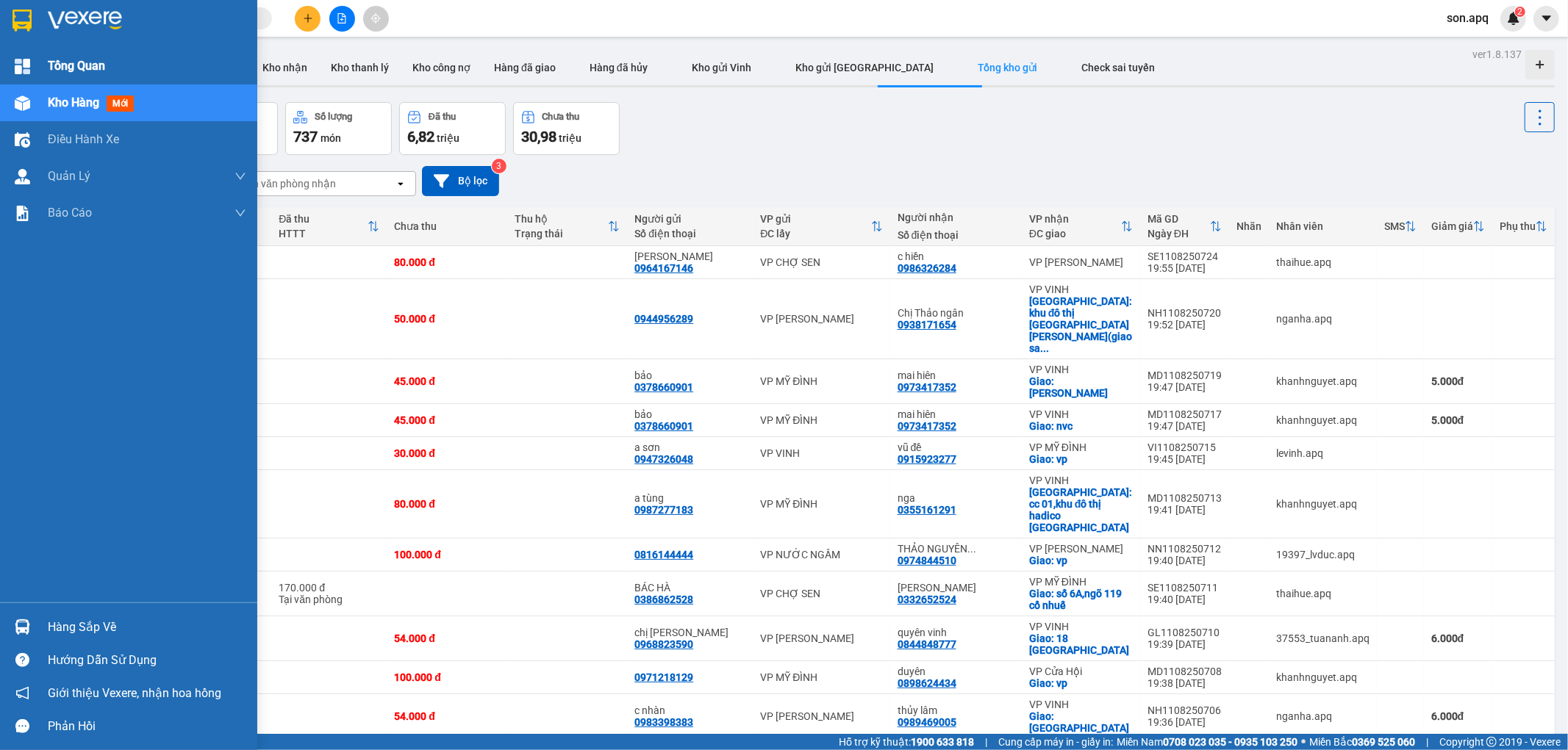
click at [42, 68] on div "Tổng Quan" at bounding box center [128, 66] width 257 height 37
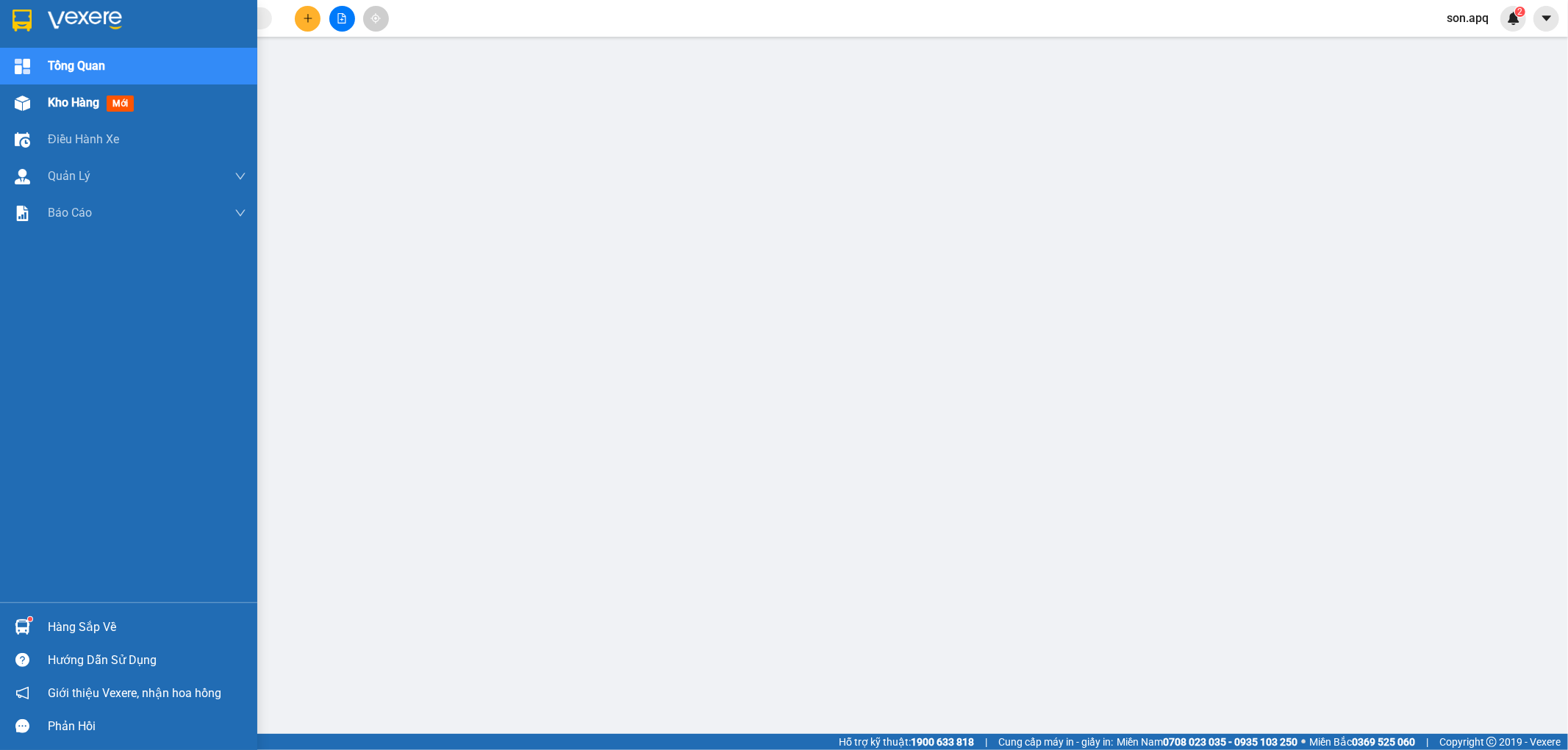
click at [31, 97] on div at bounding box center [22, 103] width 26 height 26
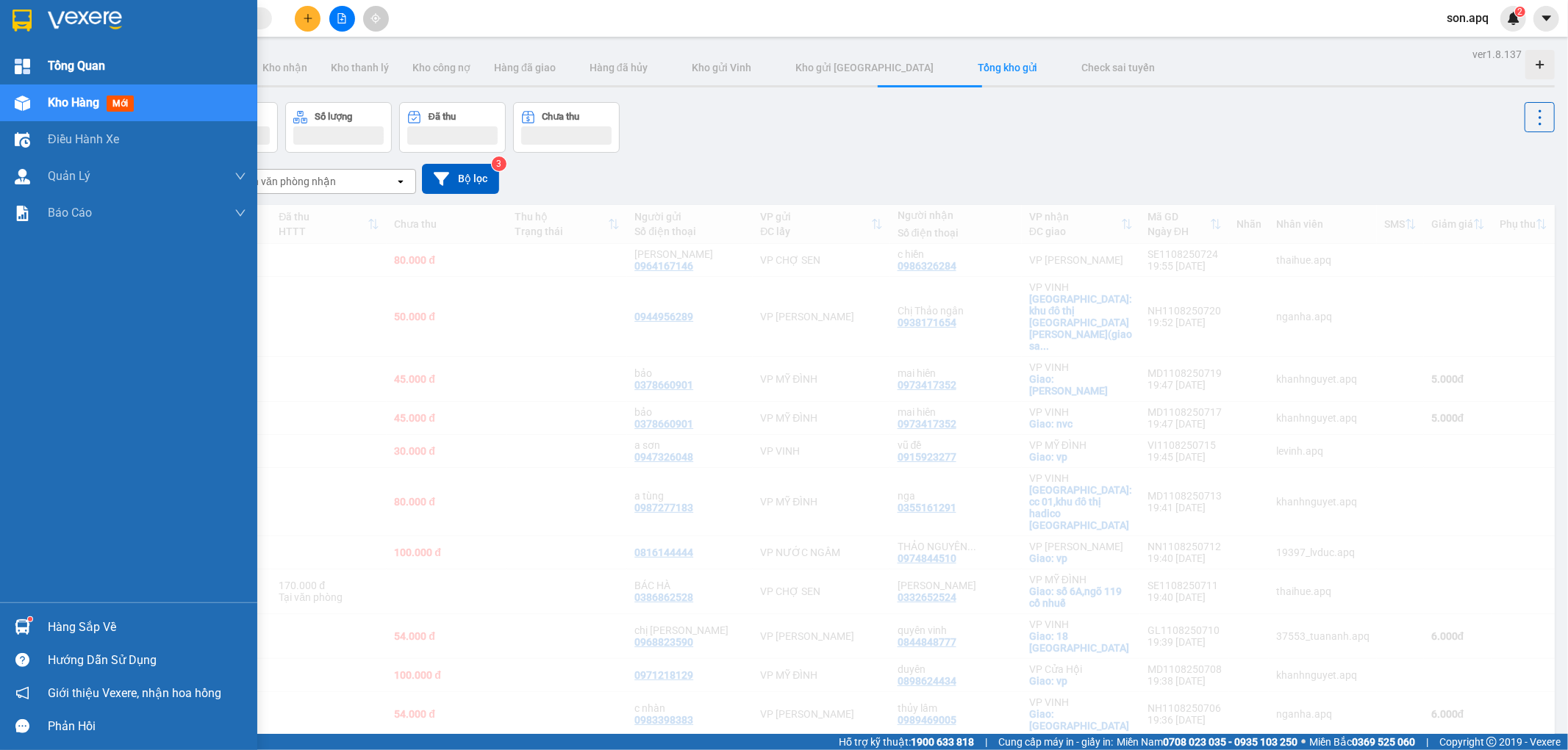
click at [32, 67] on div at bounding box center [22, 66] width 26 height 26
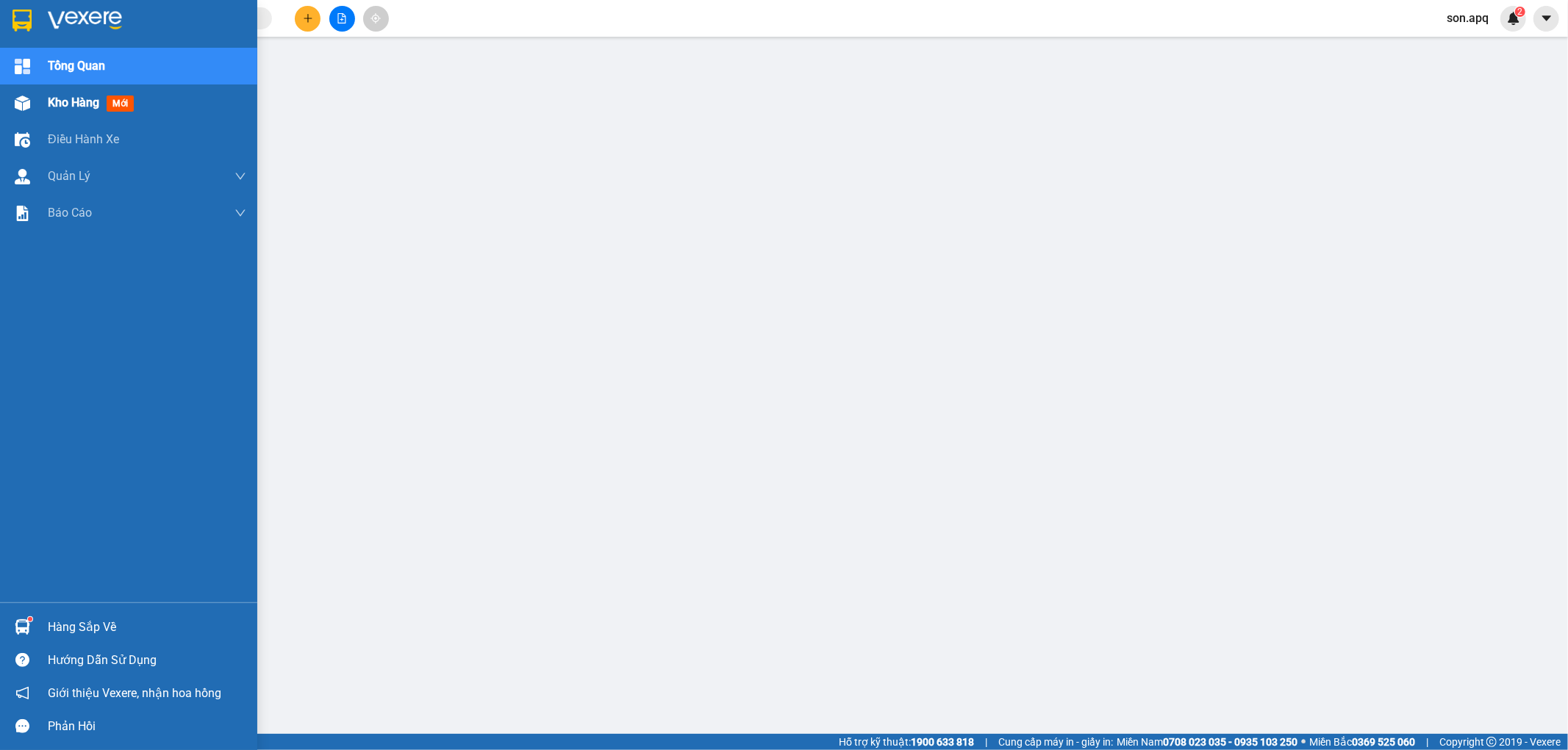
click at [63, 103] on span "Kho hàng" at bounding box center [74, 102] width 52 height 14
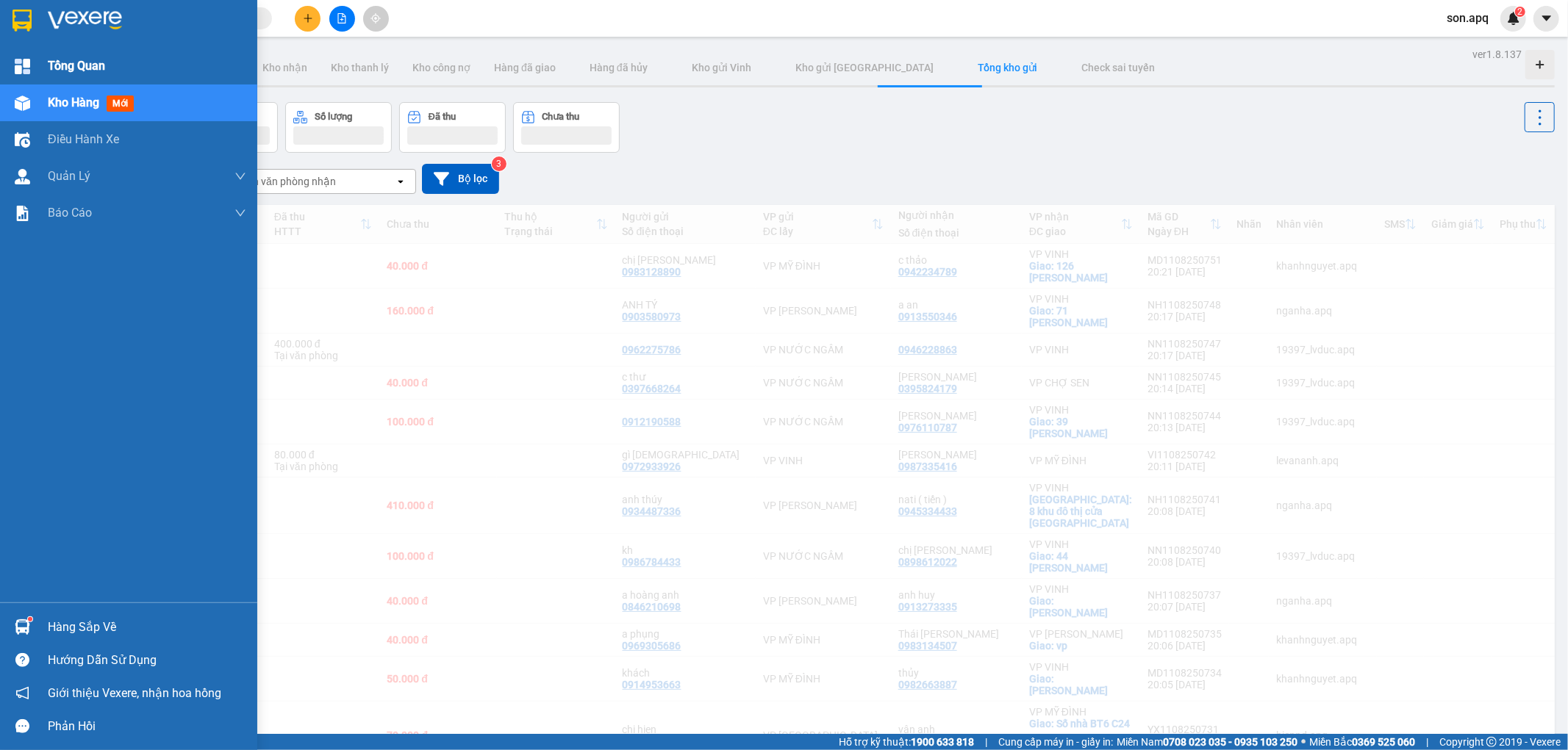
click at [56, 66] on span "Tổng Quan" at bounding box center [76, 65] width 57 height 18
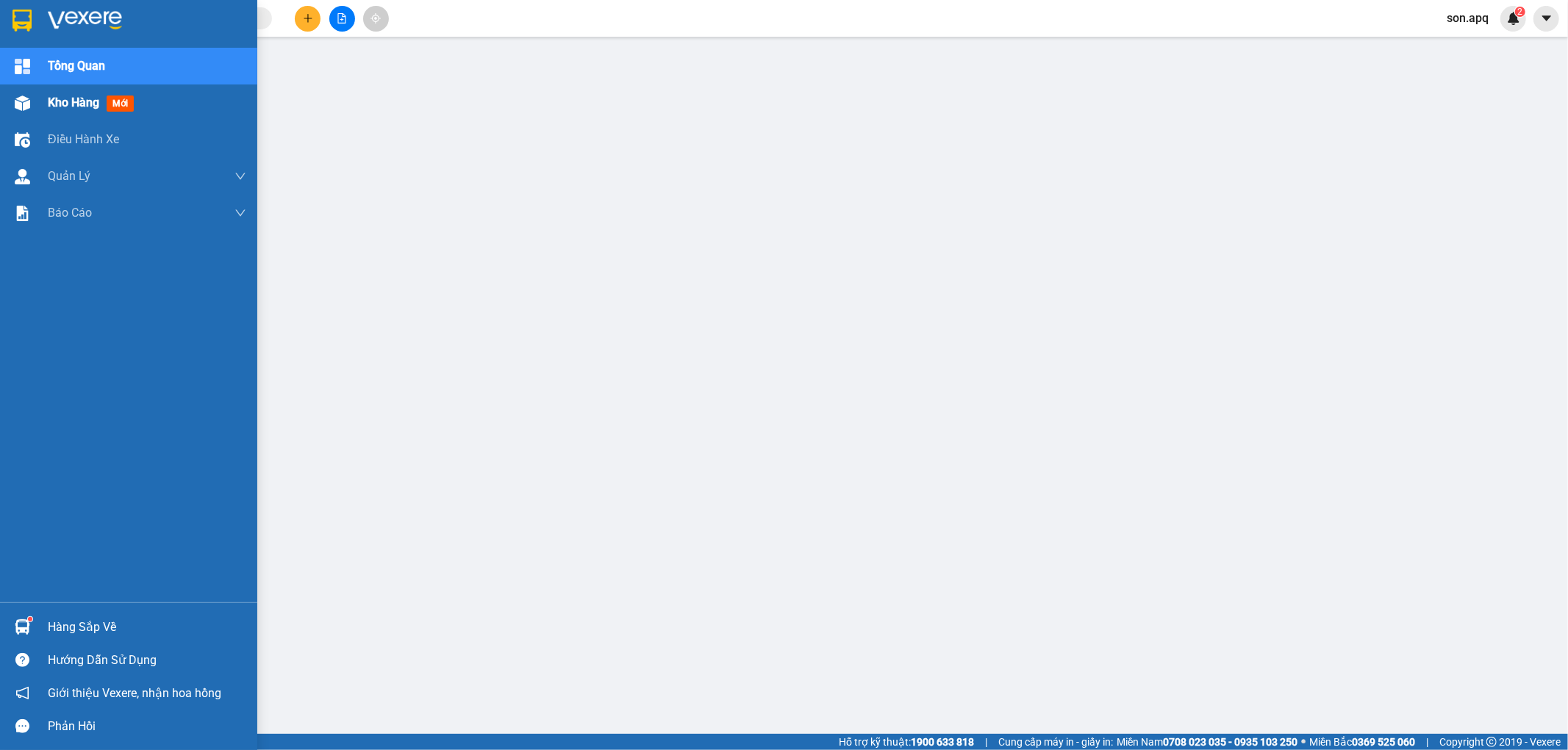
click at [13, 97] on div at bounding box center [22, 103] width 26 height 26
click at [41, 70] on div "Tổng Quan" at bounding box center [128, 66] width 257 height 37
